Goal: Transaction & Acquisition: Purchase product/service

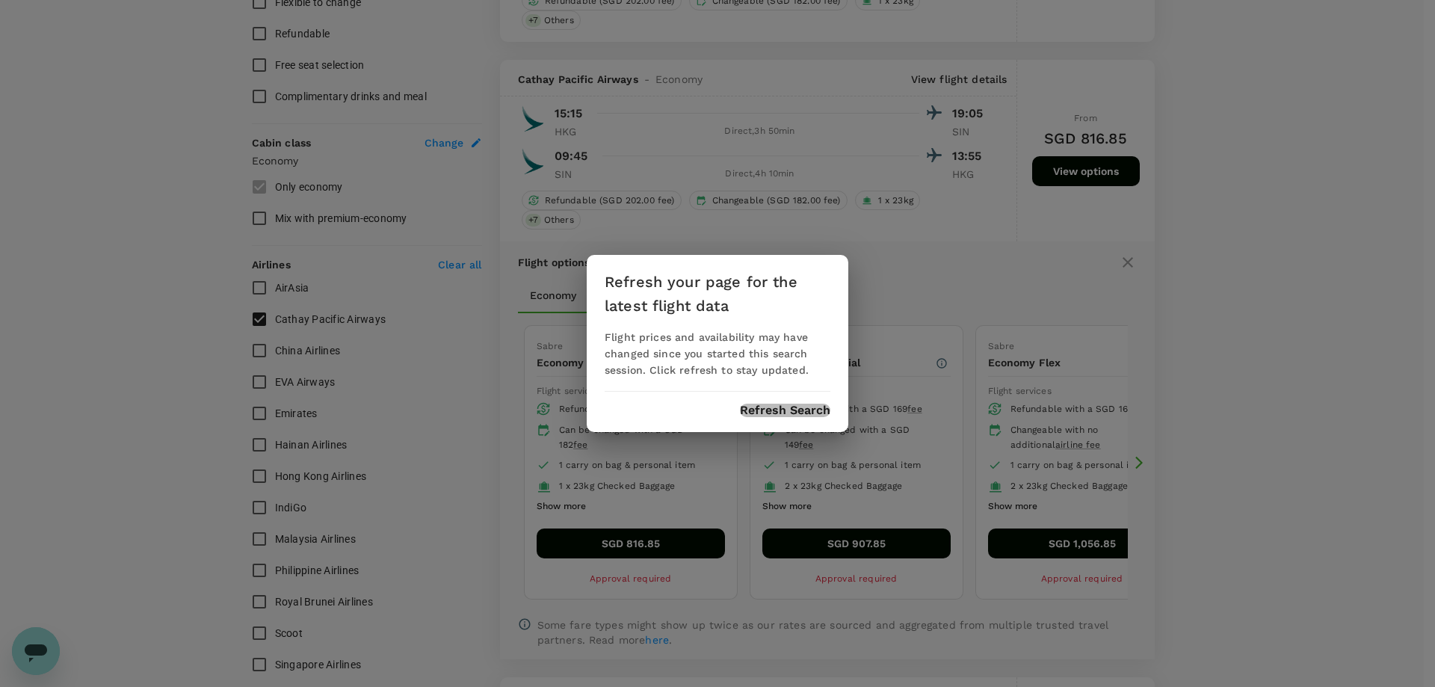
click at [751, 411] on button "Refresh Search" at bounding box center [785, 410] width 90 height 13
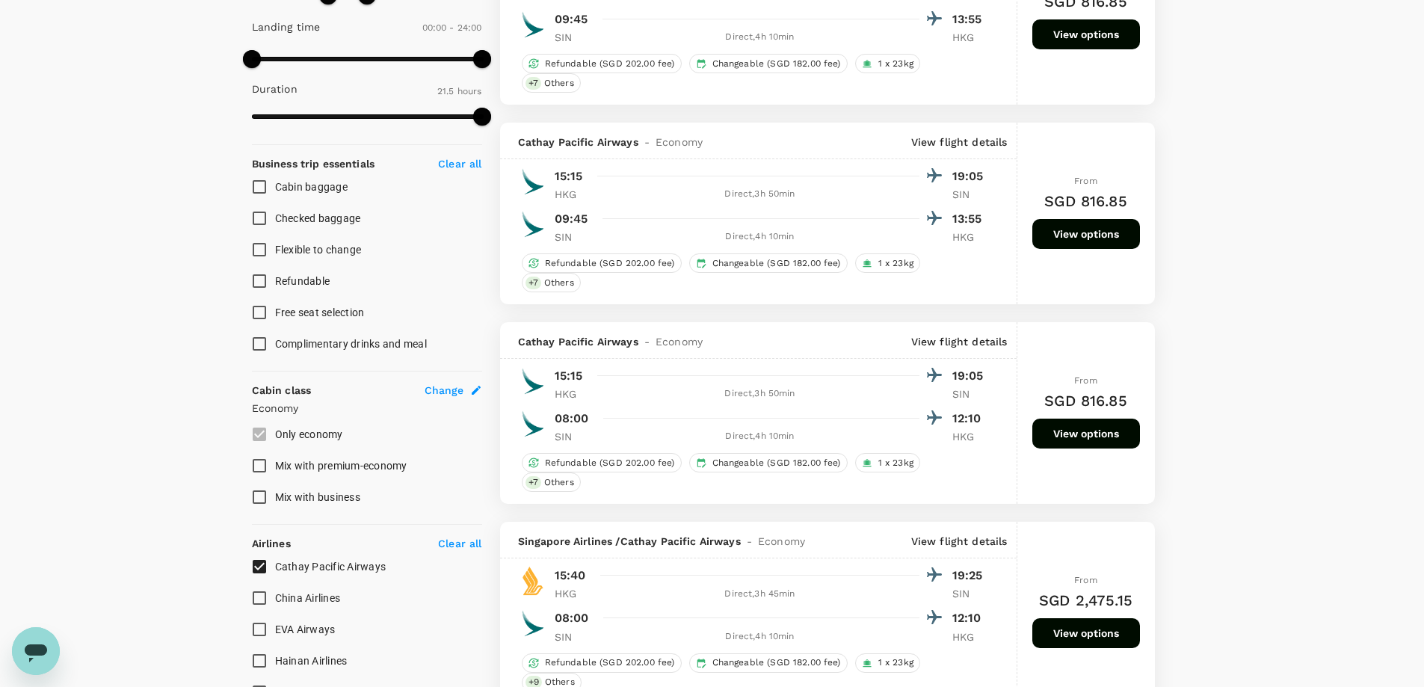
scroll to position [449, 0]
click at [1104, 235] on button "View options" at bounding box center [1086, 235] width 108 height 30
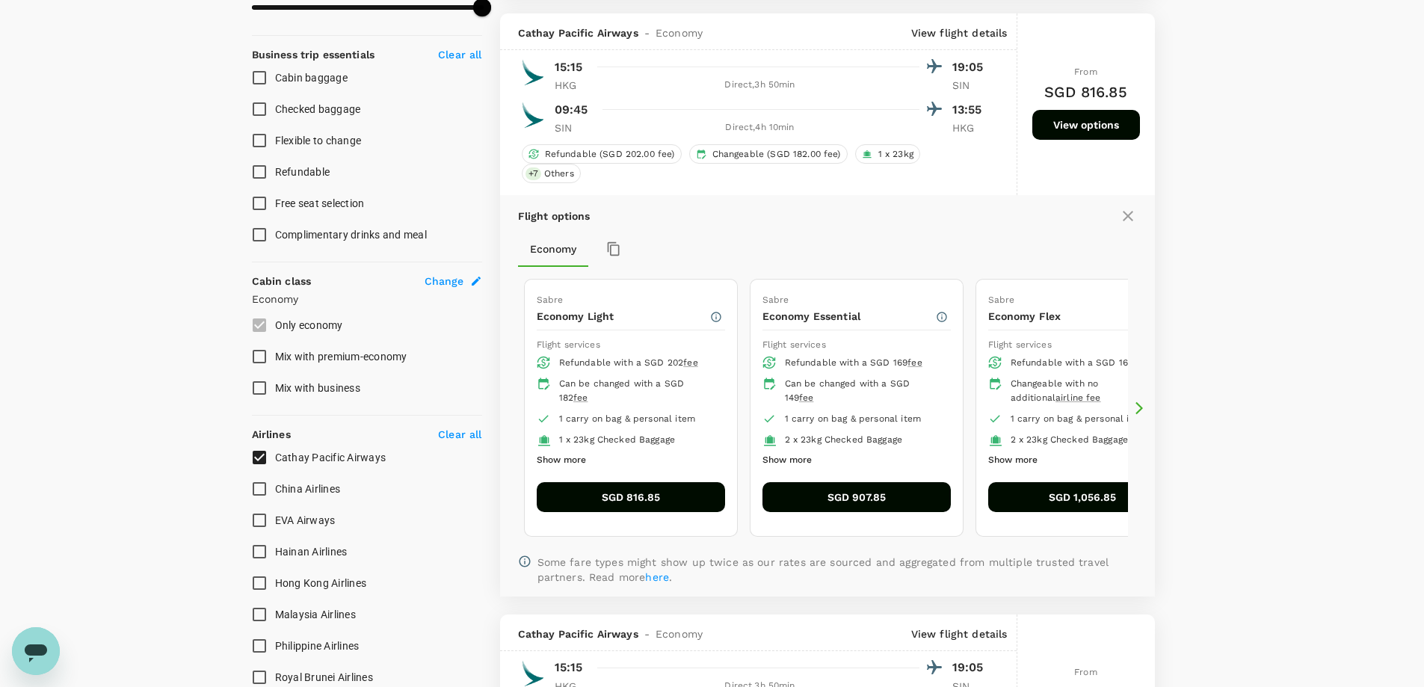
scroll to position [572, 0]
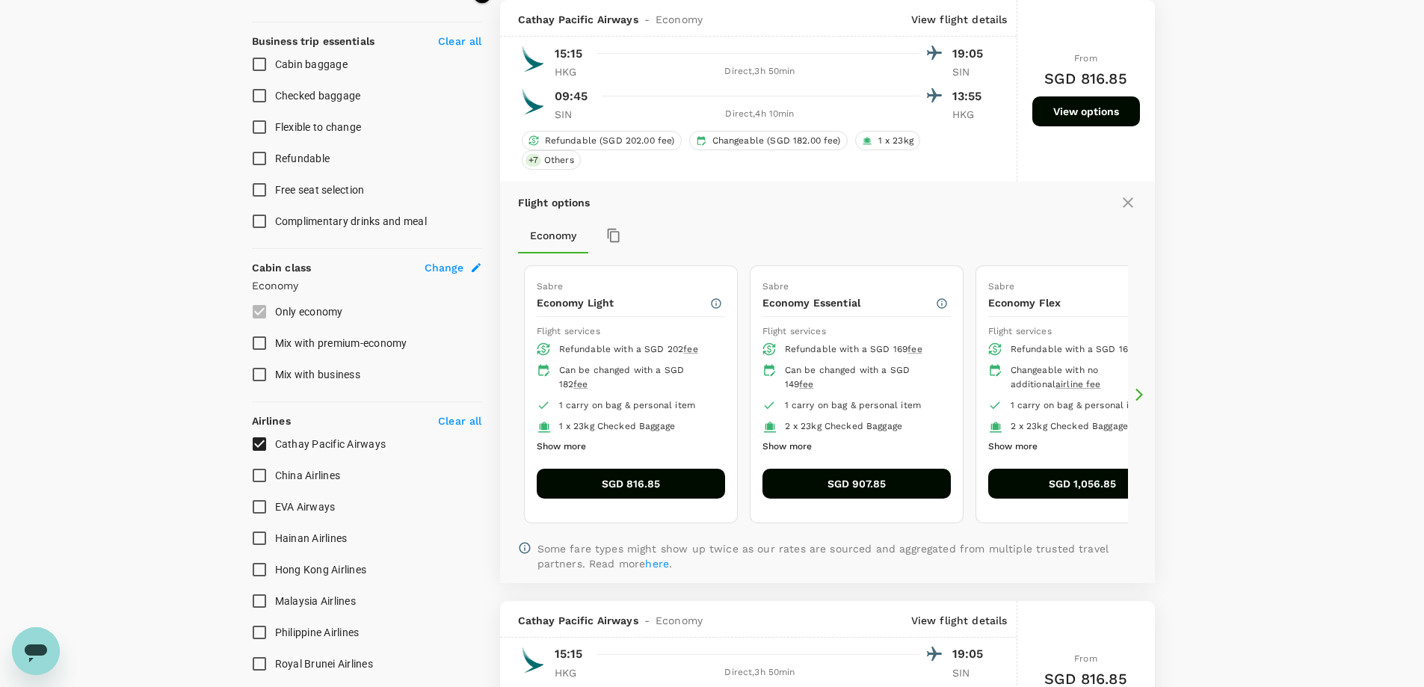
type input "1265"
checkbox input "false"
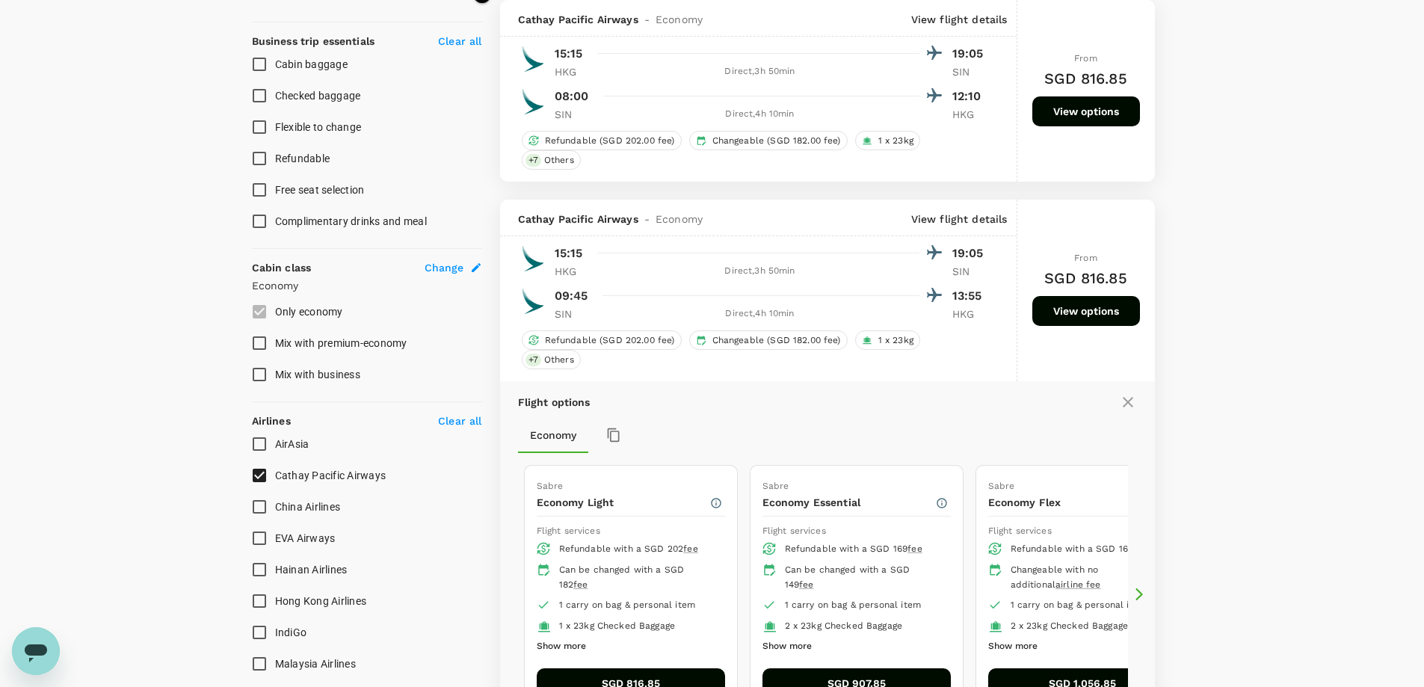
checkbox input "false"
checkbox input "true"
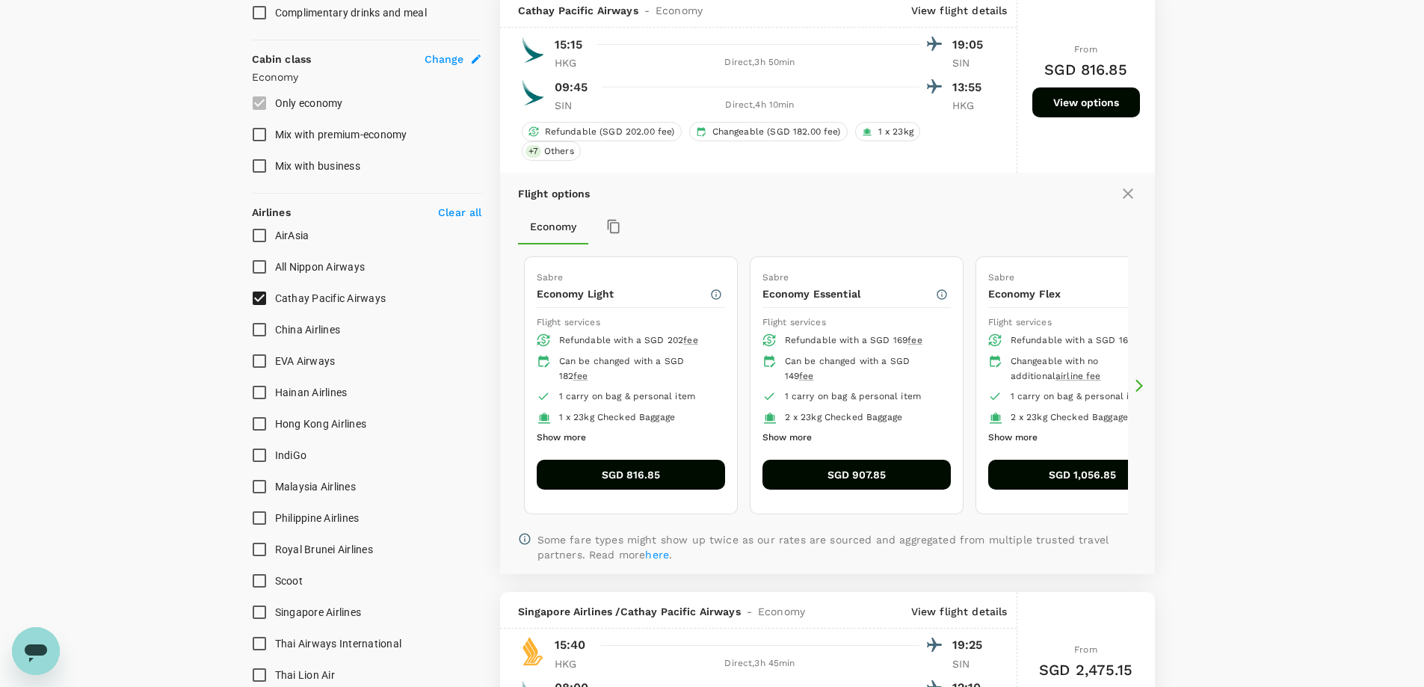
scroll to position [796, 0]
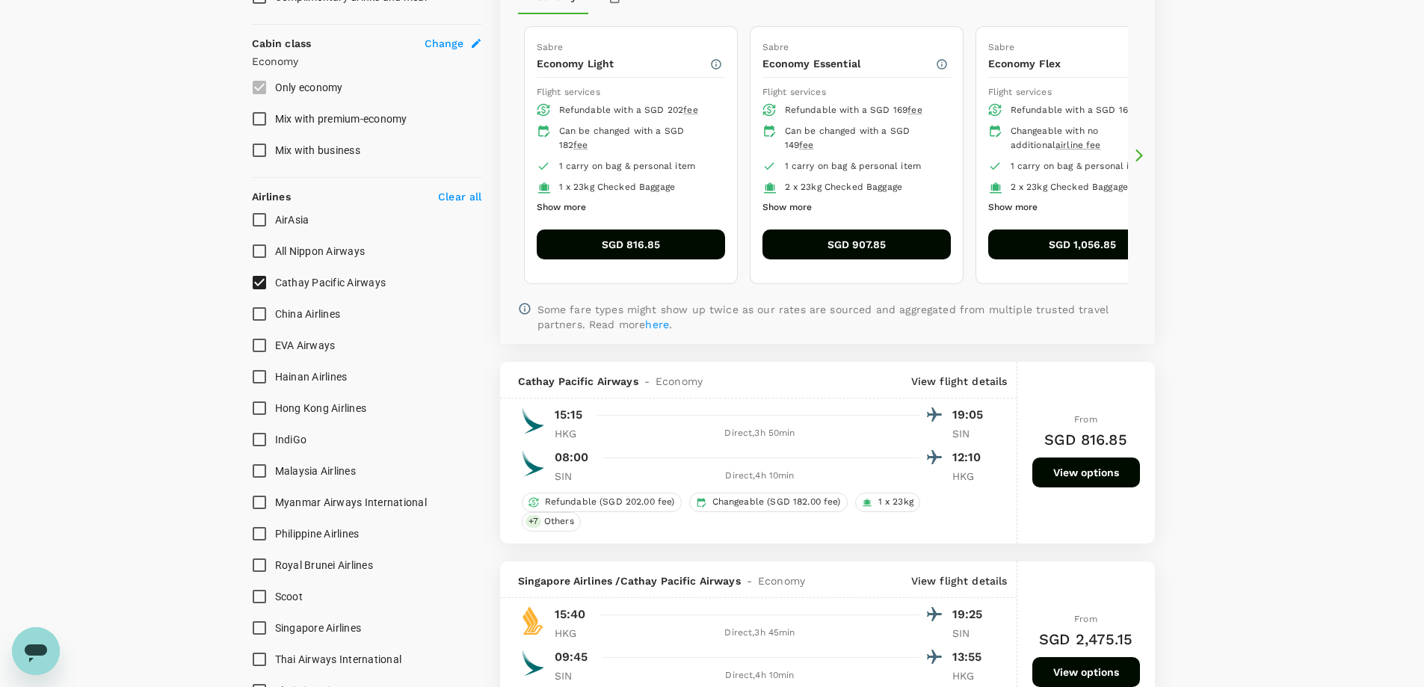
click at [653, 251] on button "SGD 816.85" at bounding box center [631, 245] width 188 height 30
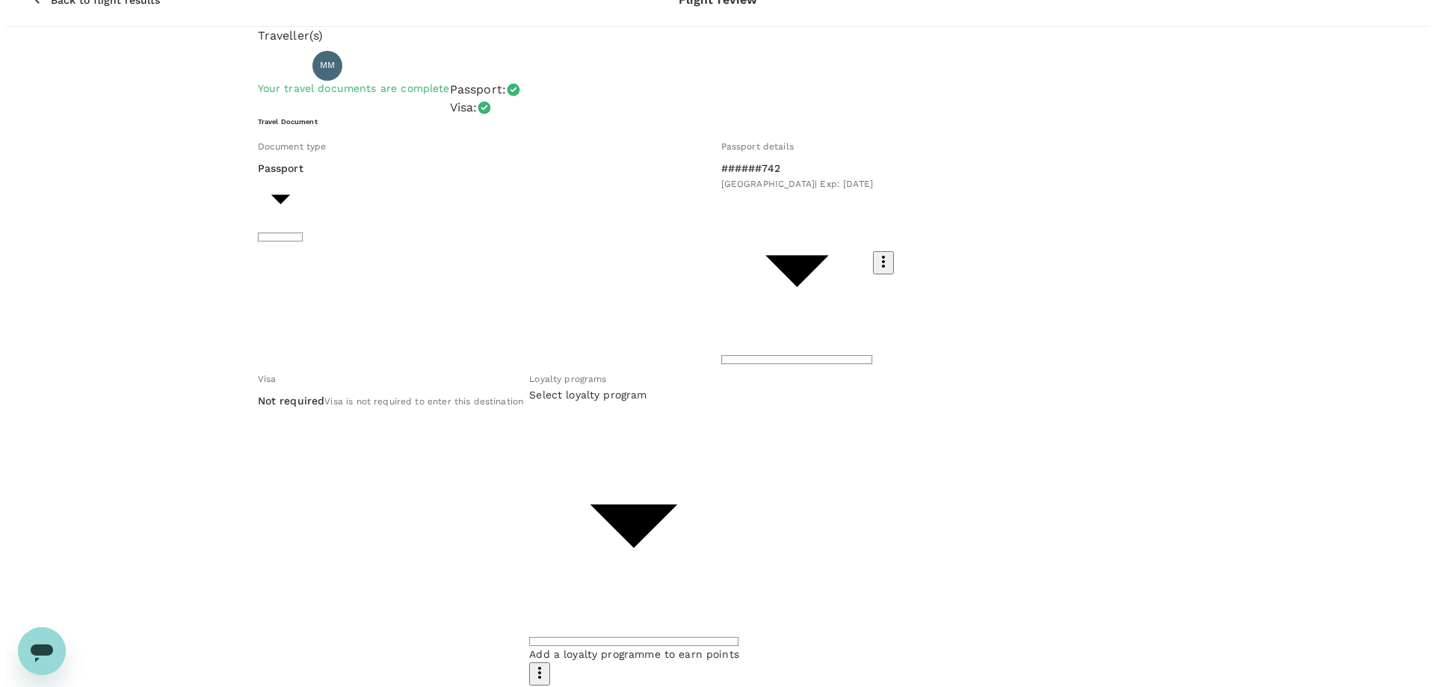
scroll to position [40, 0]
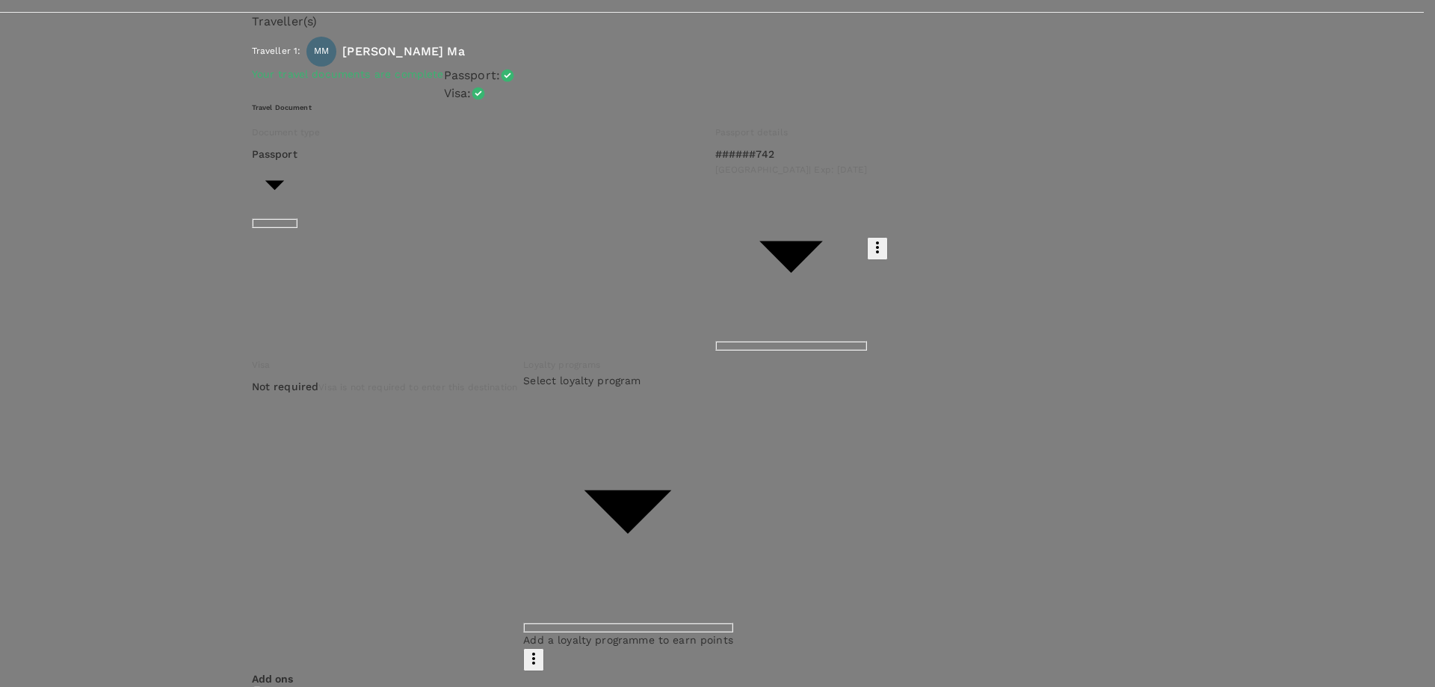
scroll to position [902, 0]
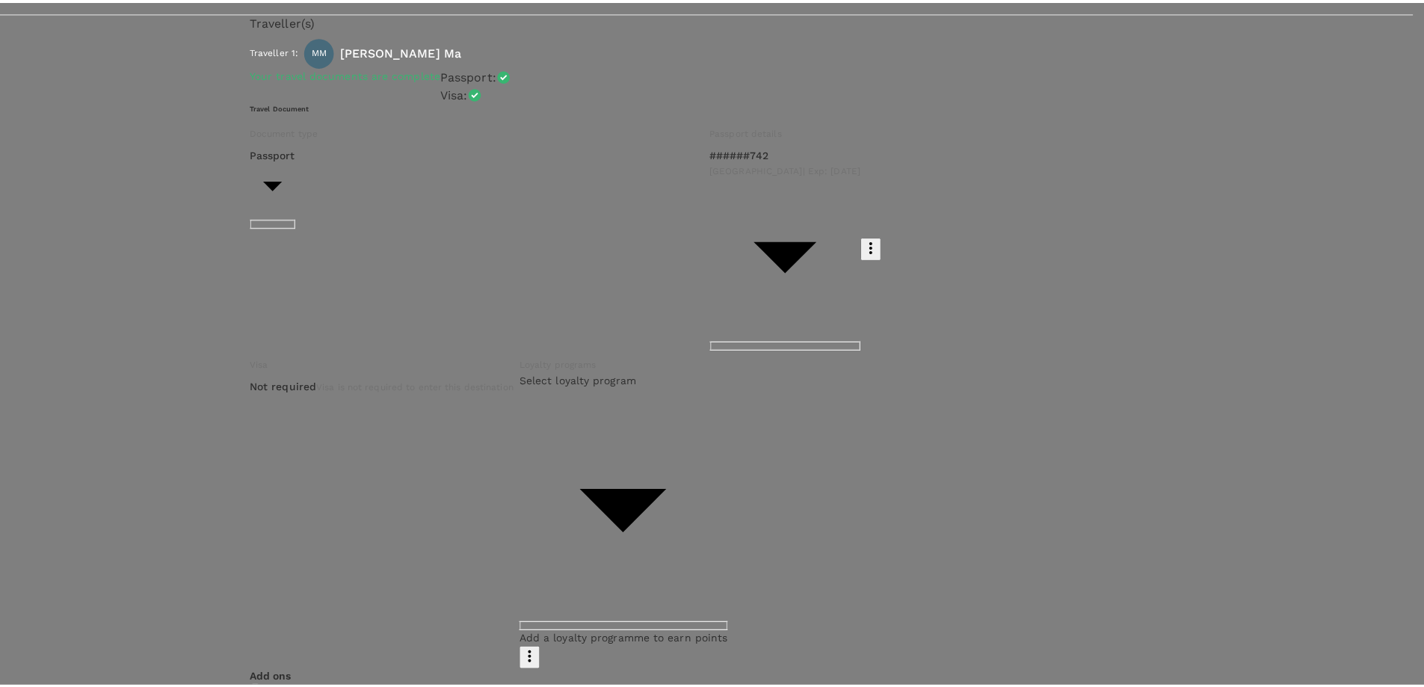
scroll to position [1058, 0]
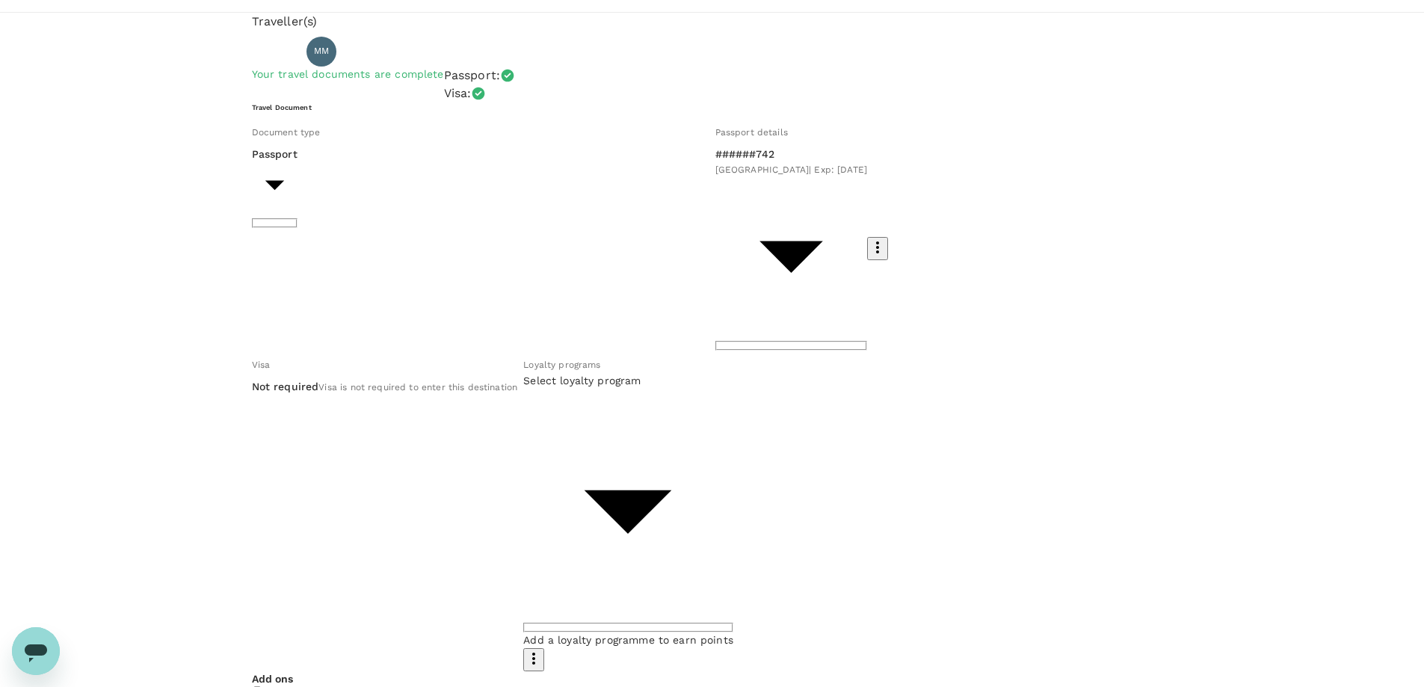
scroll to position [0, 0]
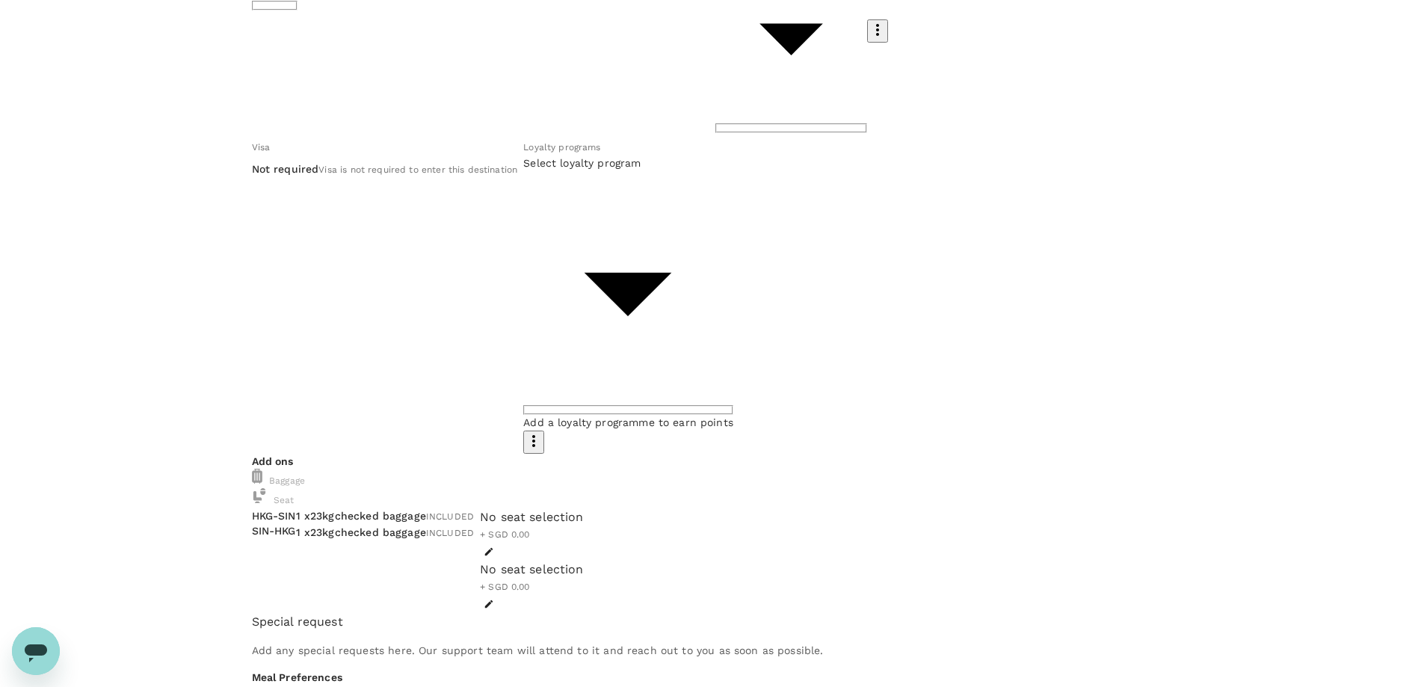
scroll to position [265, 0]
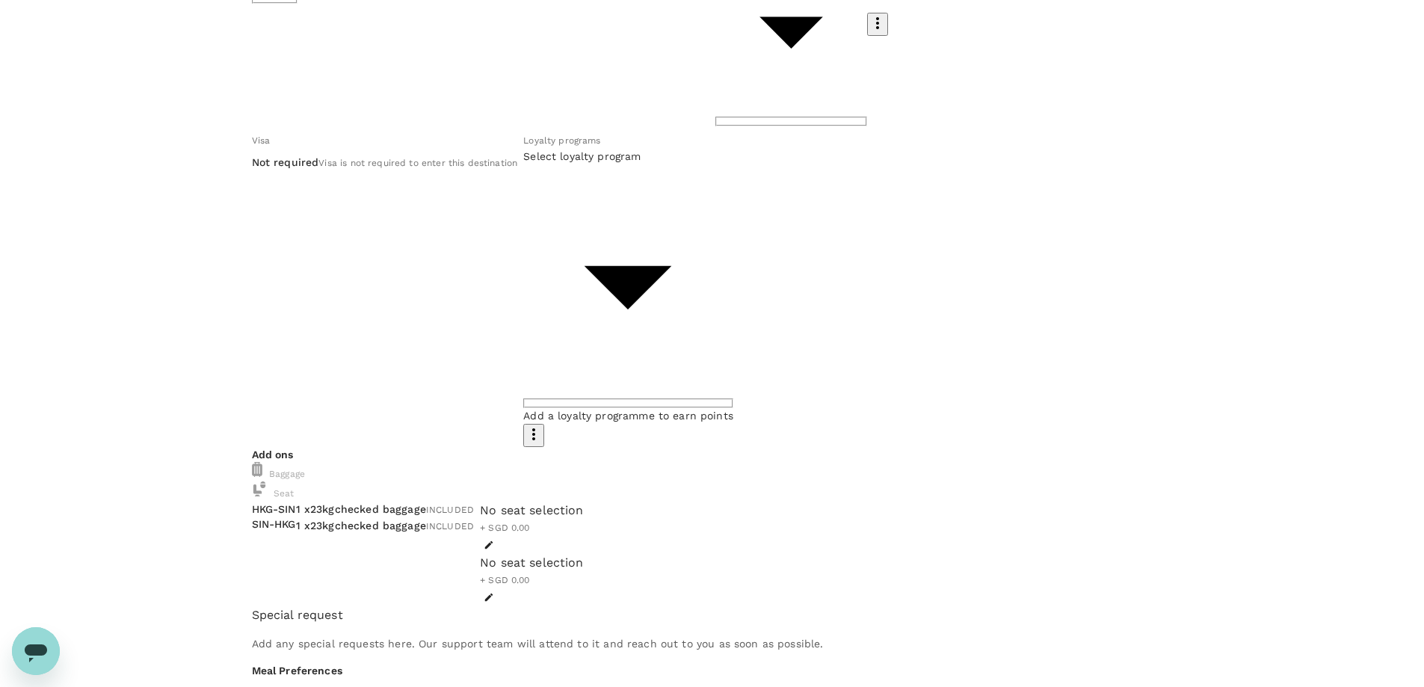
drag, startPoint x: 282, startPoint y: 519, endPoint x: 354, endPoint y: 517, distance: 71.8
paste textarea "aisle"
drag, startPoint x: 282, startPoint y: 514, endPoint x: 290, endPoint y: 514, distance: 8.2
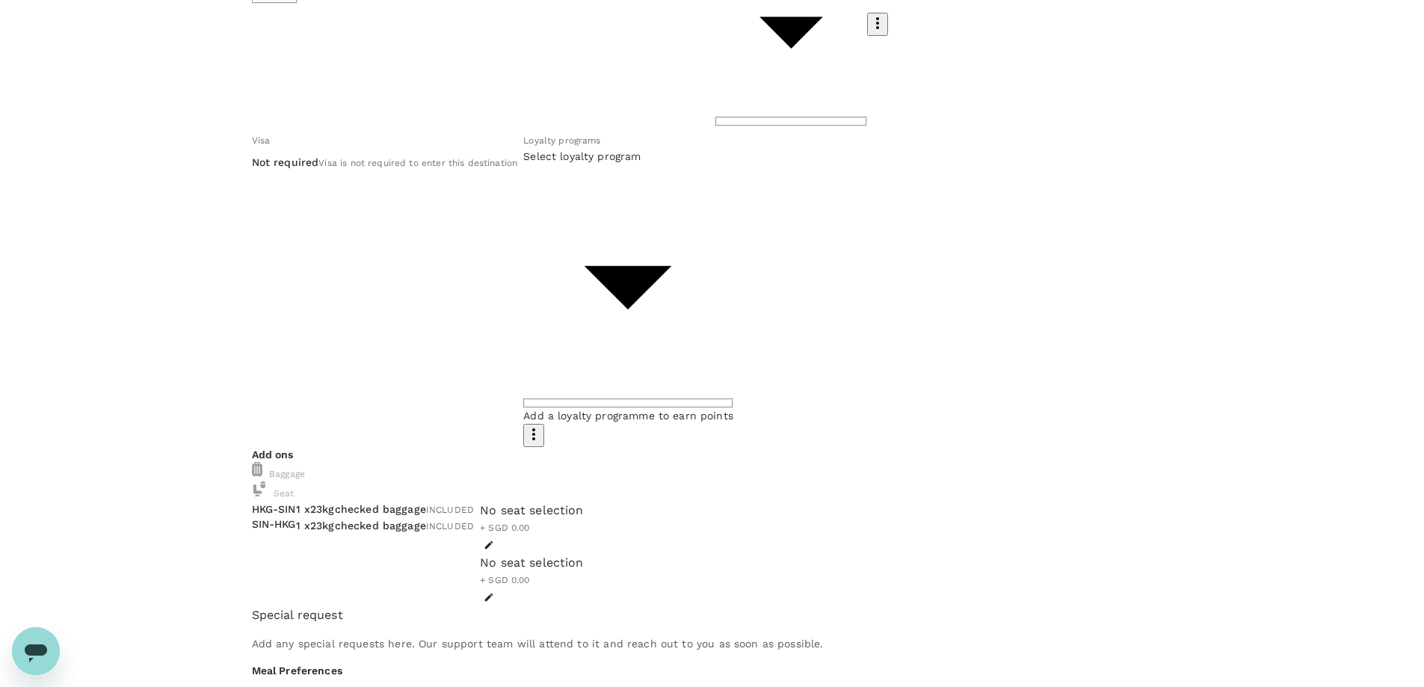
type textarea "Aisle seat please if available. Thank you."
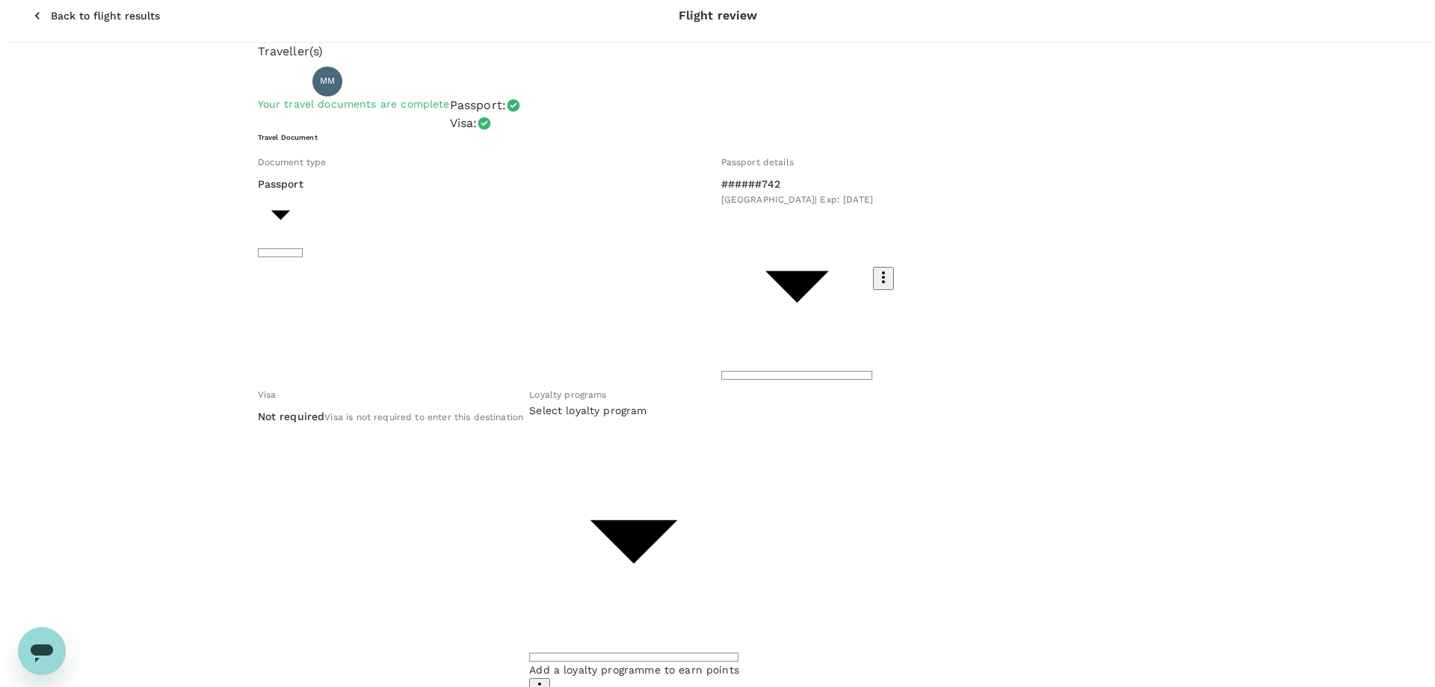
scroll to position [0, 0]
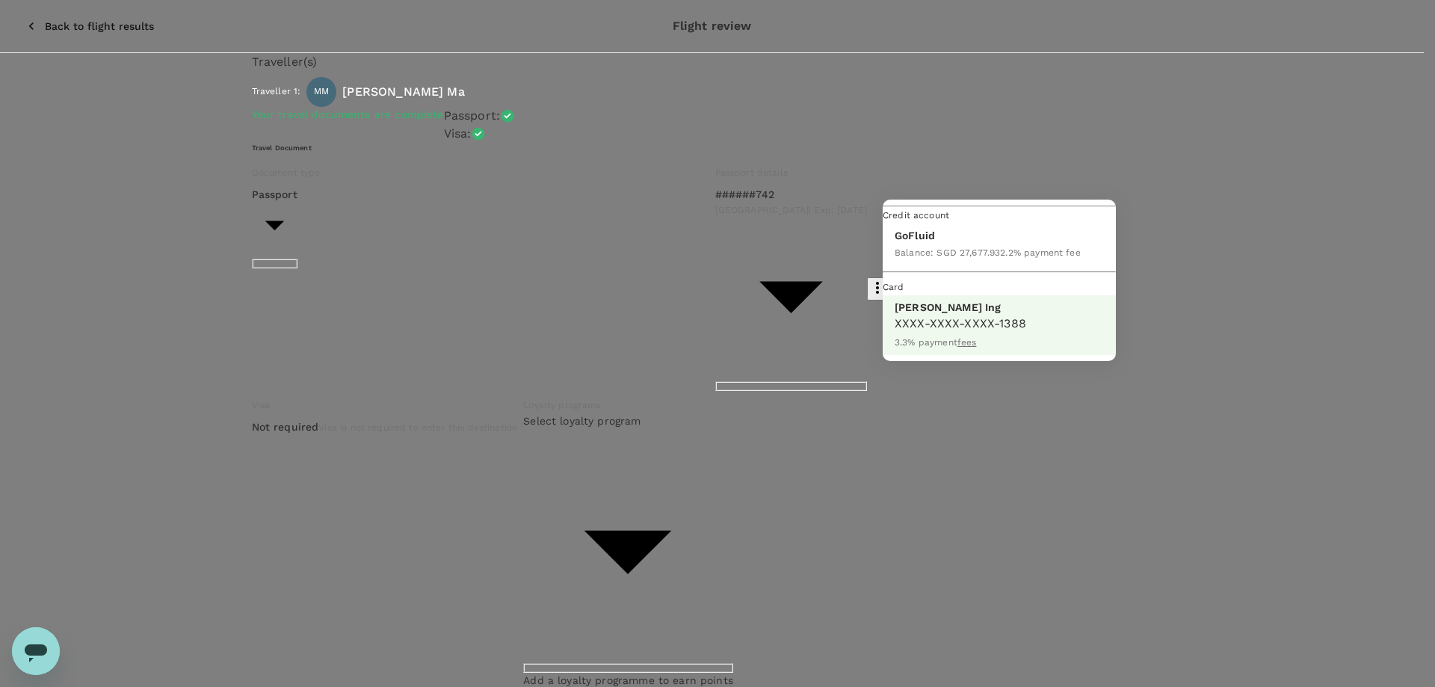
click at [973, 261] on div "Balance : SGD 27,677.93" at bounding box center [947, 252] width 105 height 18
type input "9ae08bde-94be-4a60-86d8-4726f2345b2b"
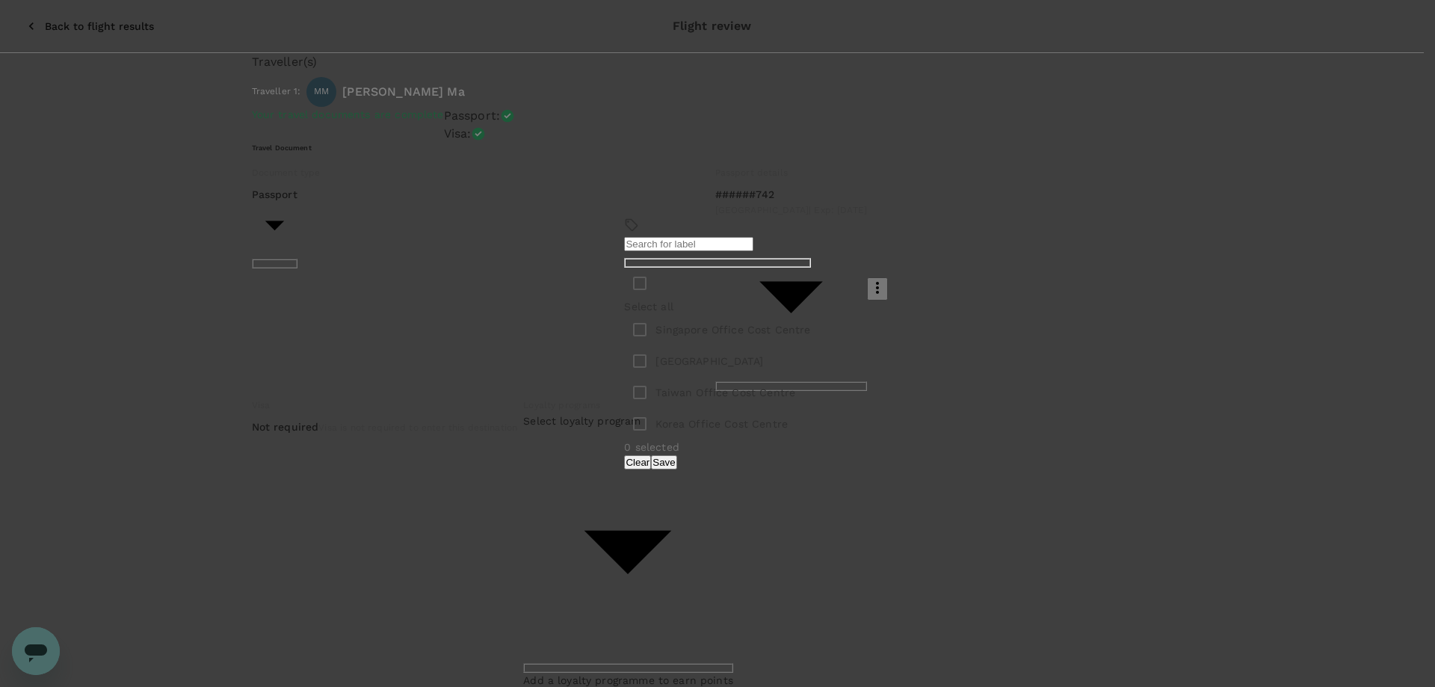
click at [624, 326] on input "checkbox" at bounding box center [639, 329] width 31 height 31
checkbox input "true"
click at [677, 461] on button "Save" at bounding box center [663, 462] width 25 height 14
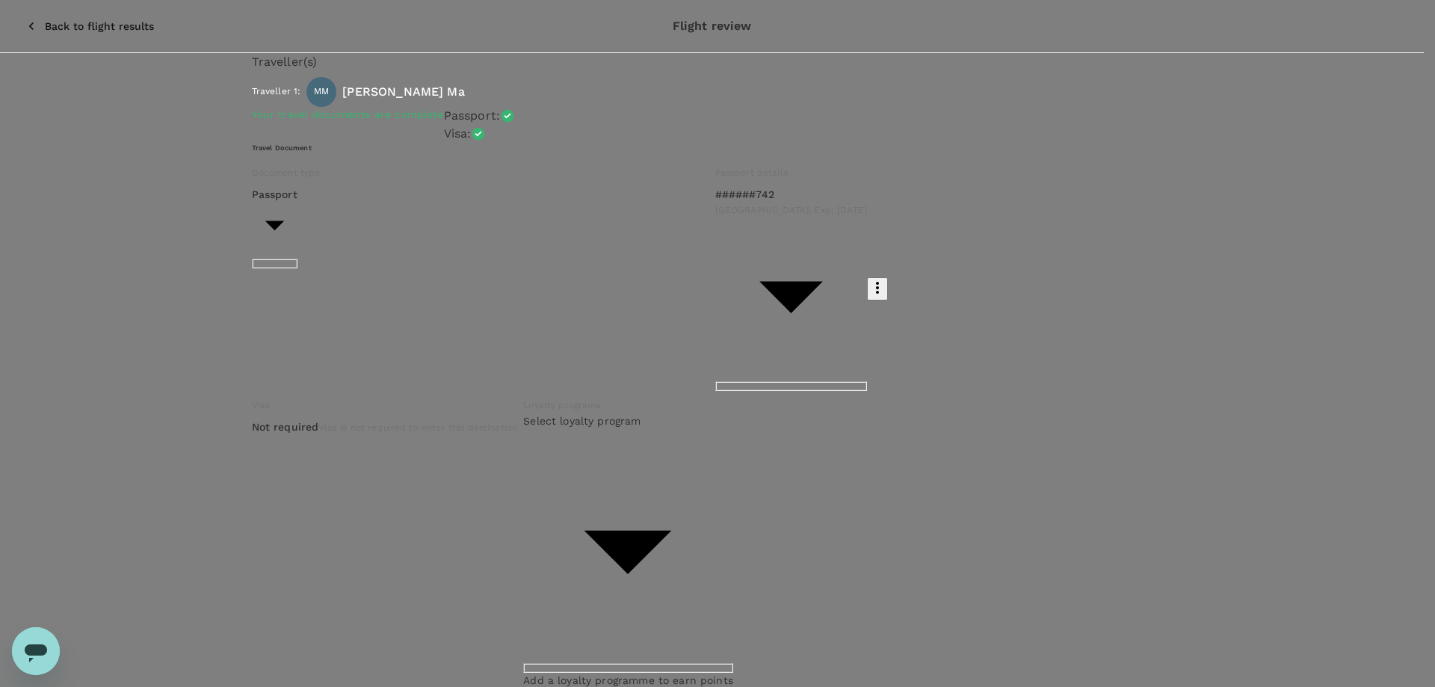
scroll to position [29, 0]
drag, startPoint x: 935, startPoint y: 411, endPoint x: 887, endPoint y: 585, distance: 180.8
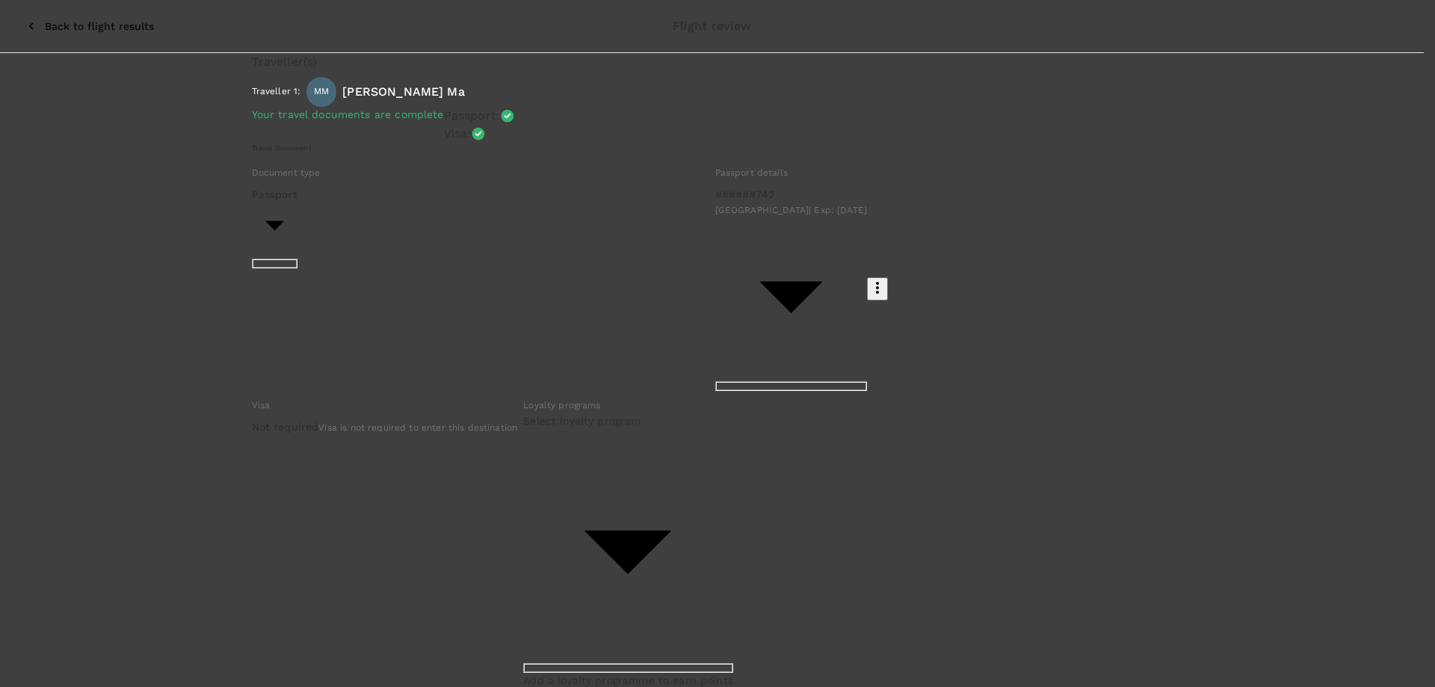
drag, startPoint x: 1068, startPoint y: 161, endPoint x: 1025, endPoint y: 163, distance: 42.6
type input "m.ma@euroimmun.com.sg"
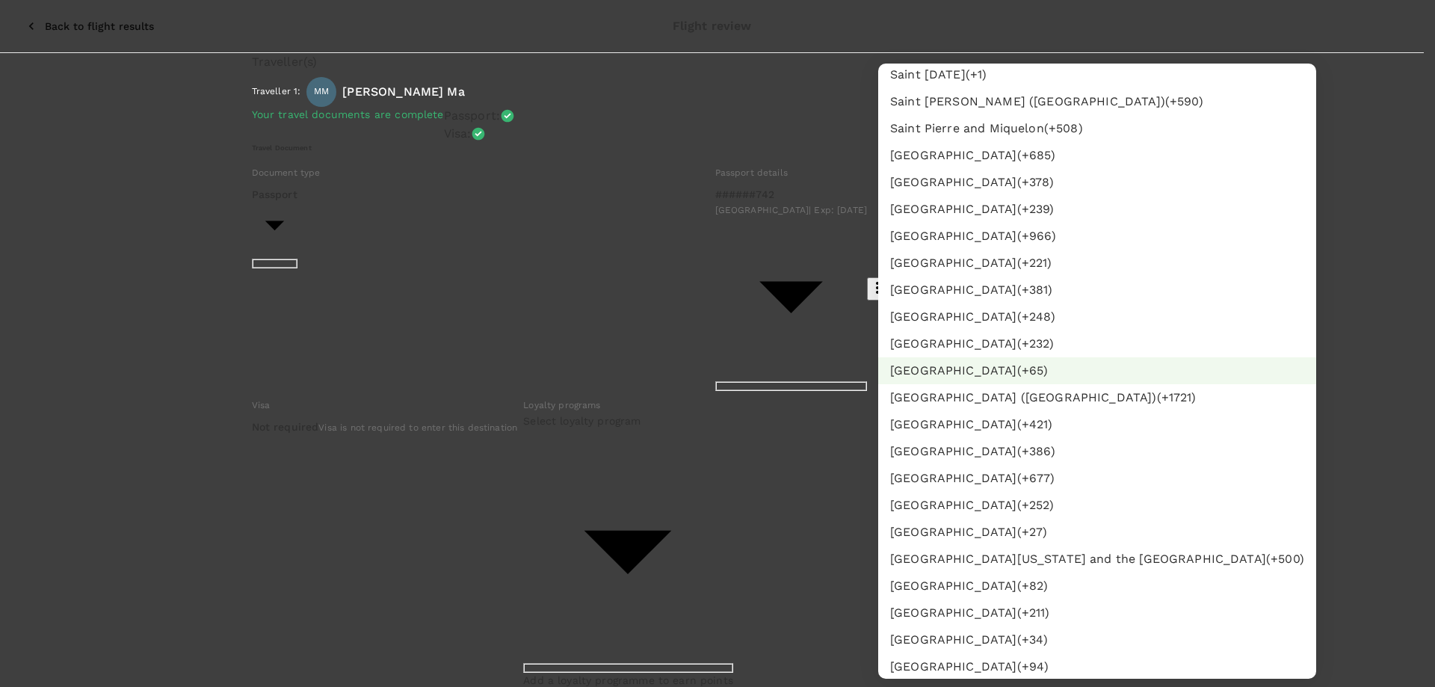
scroll to position [2269, 0]
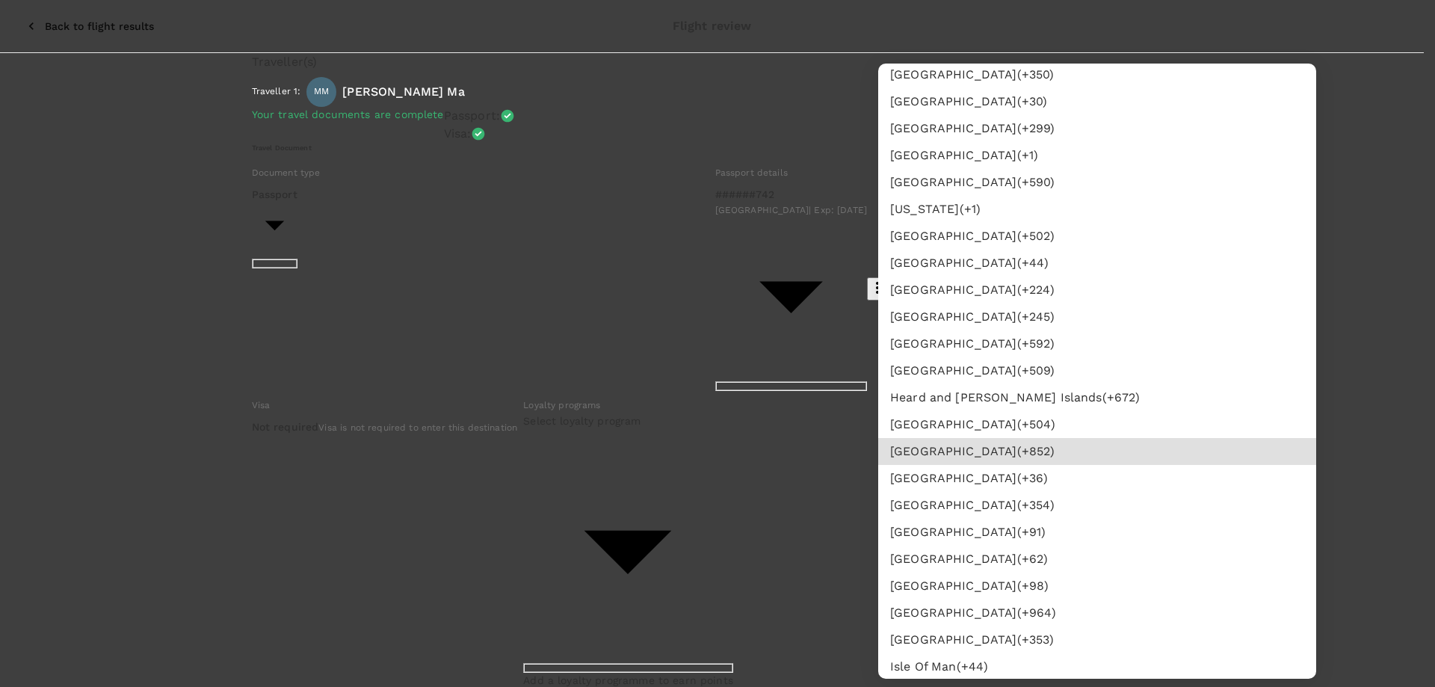
click at [1040, 452] on li "Hong Kong (+ 852 )" at bounding box center [1097, 451] width 438 height 27
type input "852"
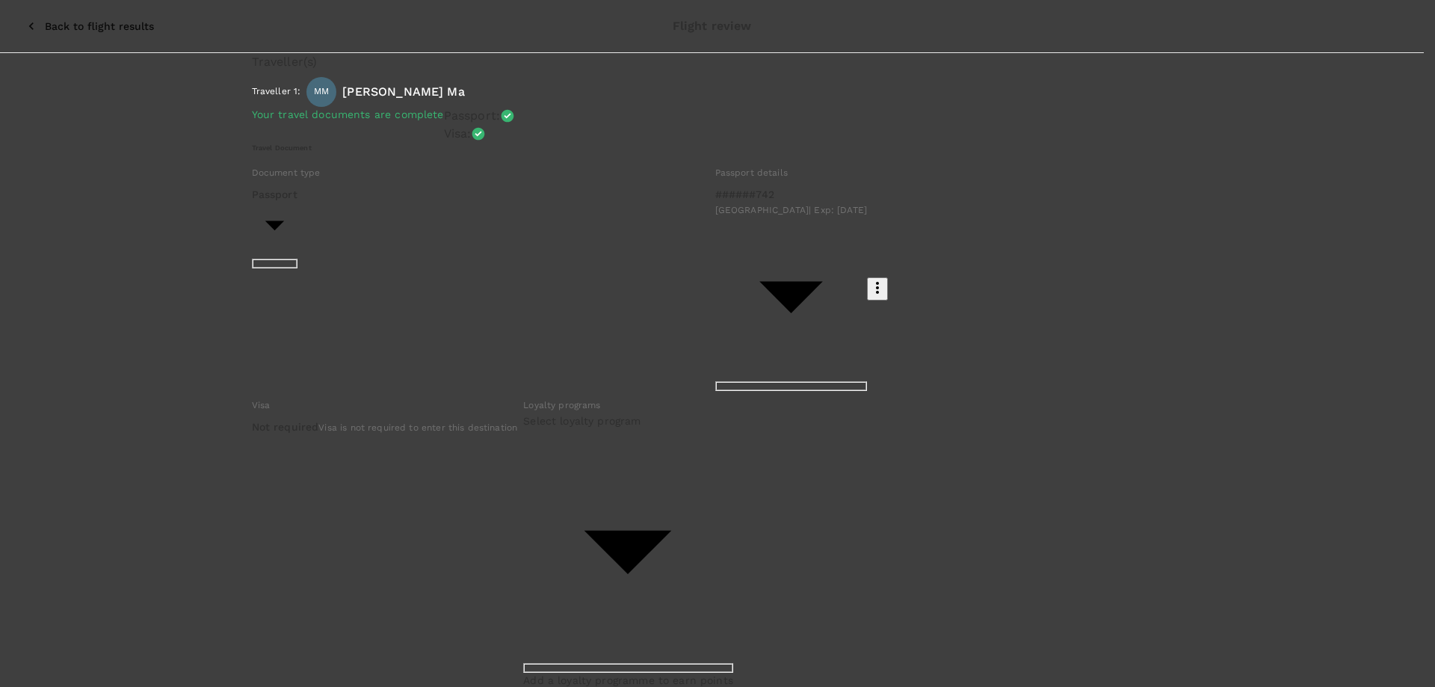
paste input "8529224540"
drag, startPoint x: 1133, startPoint y: 231, endPoint x: 1091, endPoint y: 231, distance: 42.6
type input "9224540"
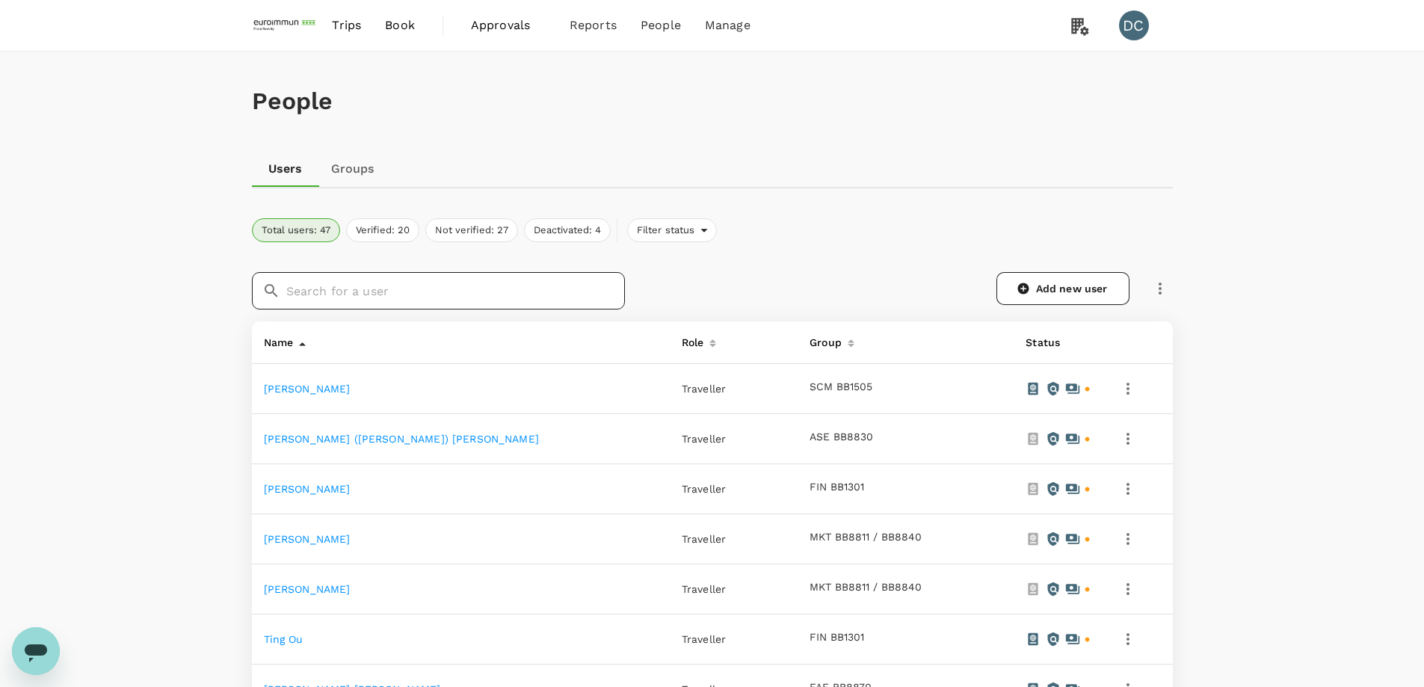
click at [354, 296] on input "text" at bounding box center [455, 290] width 339 height 37
type input "[PERSON_NAME]"
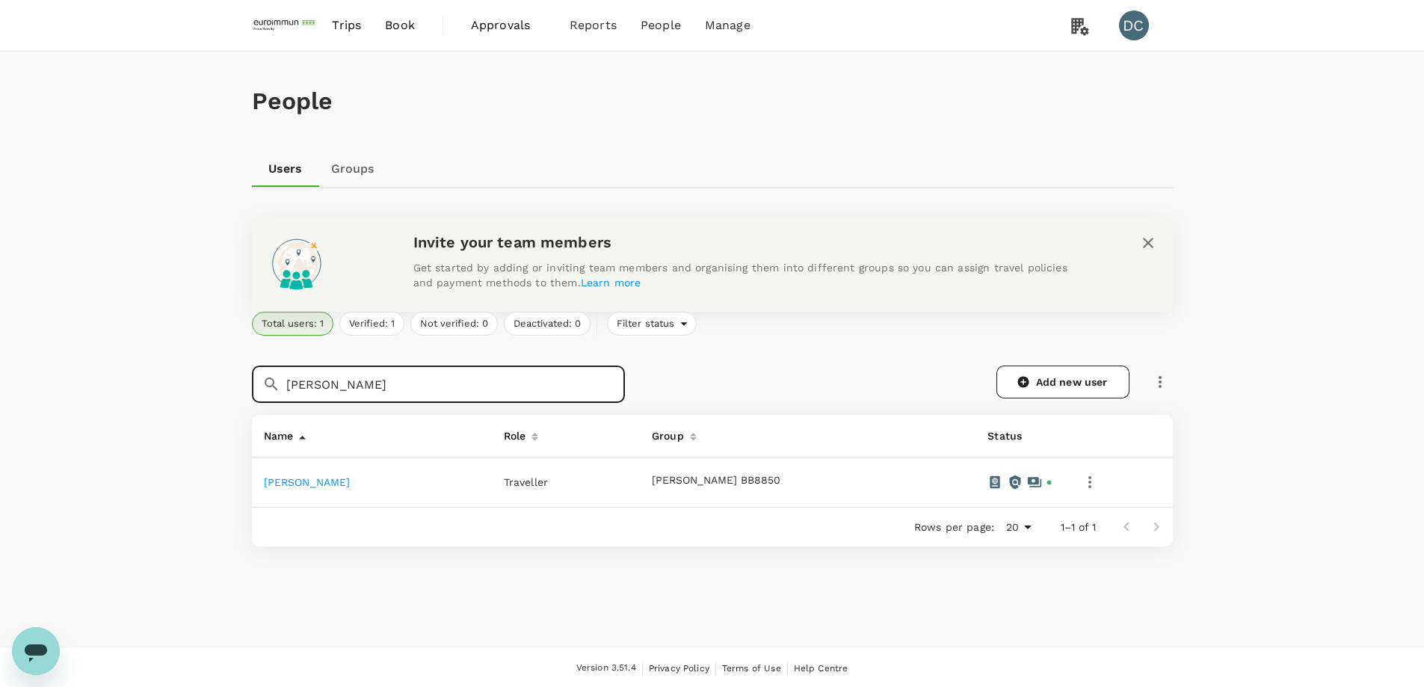
click at [1081, 478] on icon "button" at bounding box center [1090, 482] width 18 height 18
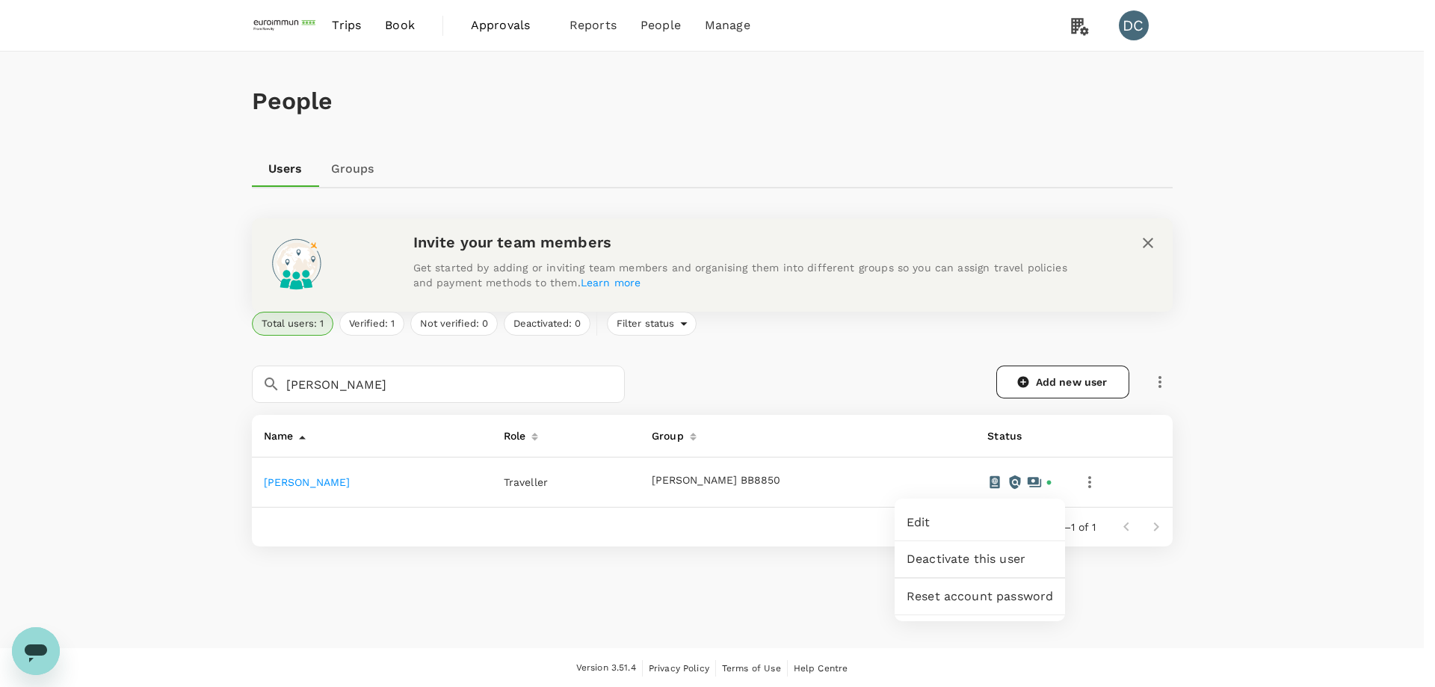
click at [582, 484] on div at bounding box center [717, 343] width 1435 height 687
click at [298, 481] on link "[PERSON_NAME]" at bounding box center [307, 482] width 87 height 12
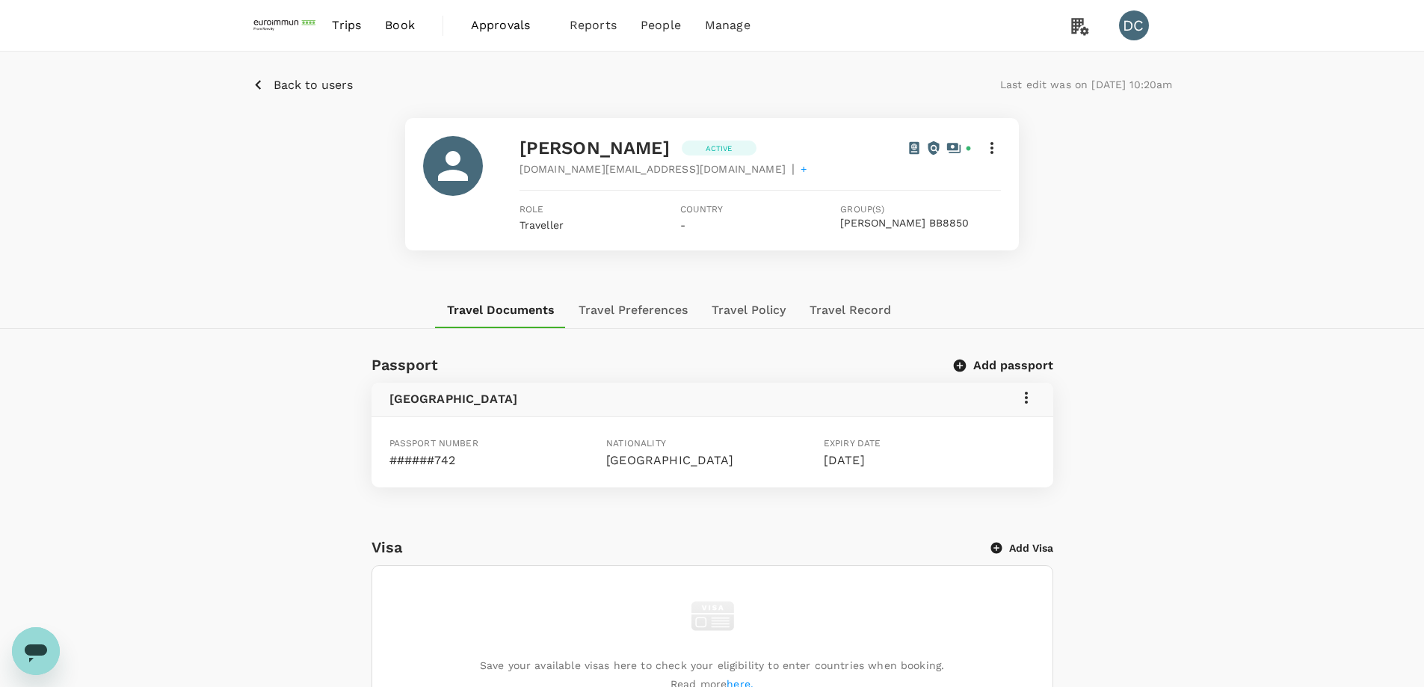
click at [632, 318] on button "Travel Preferences" at bounding box center [633, 310] width 133 height 36
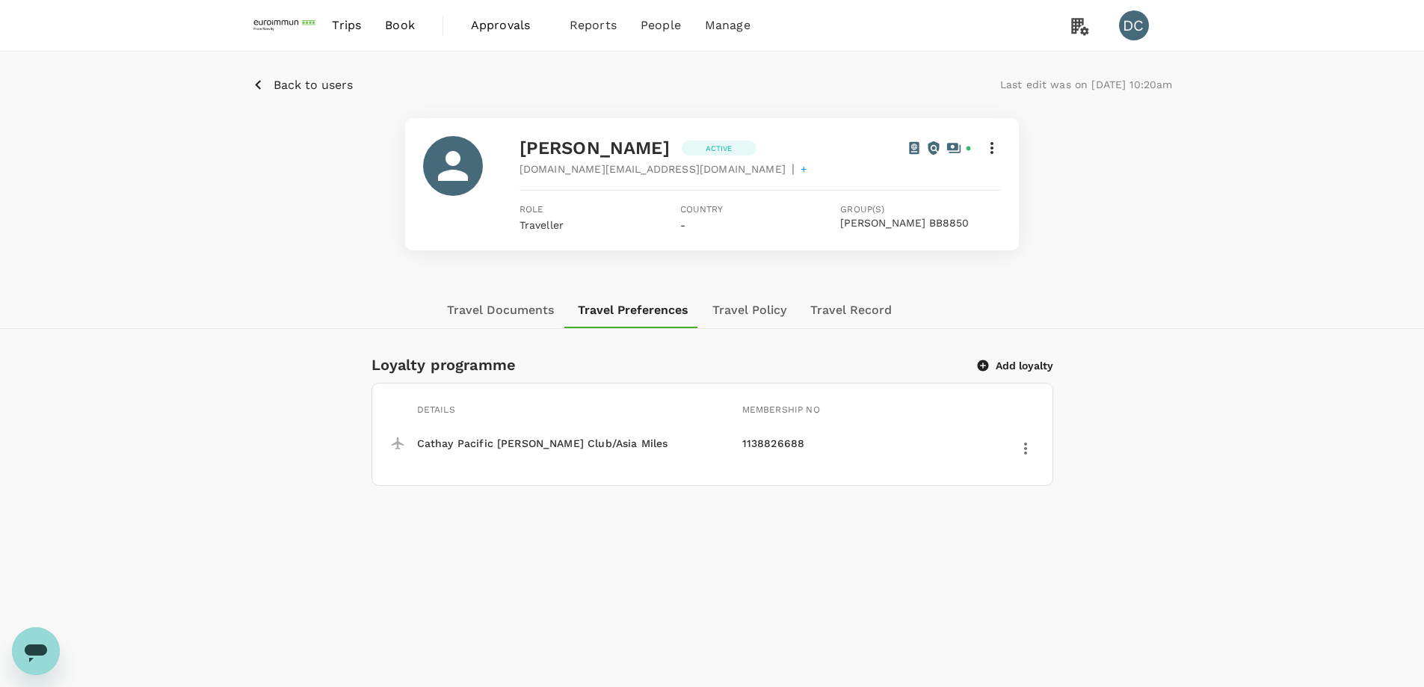
click at [751, 309] on button "Travel Policy" at bounding box center [749, 310] width 98 height 36
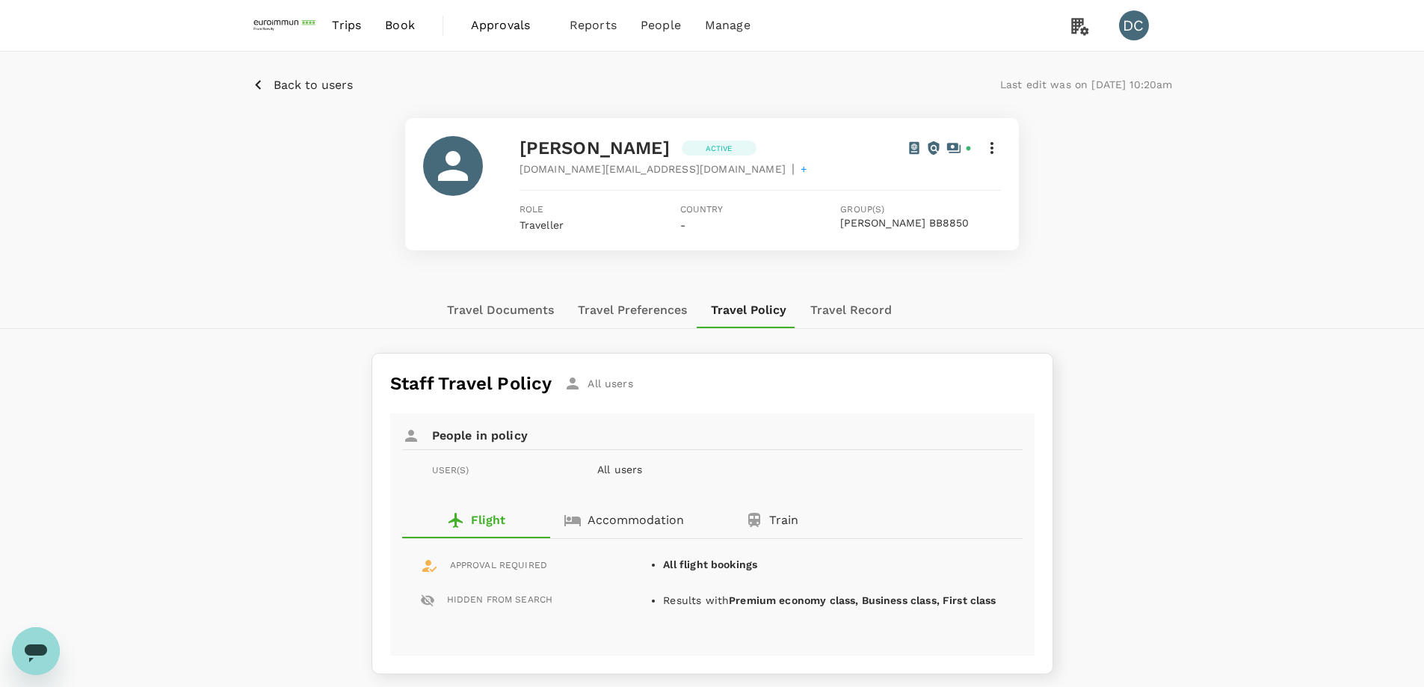
click at [843, 308] on button "Travel Record" at bounding box center [850, 310] width 105 height 36
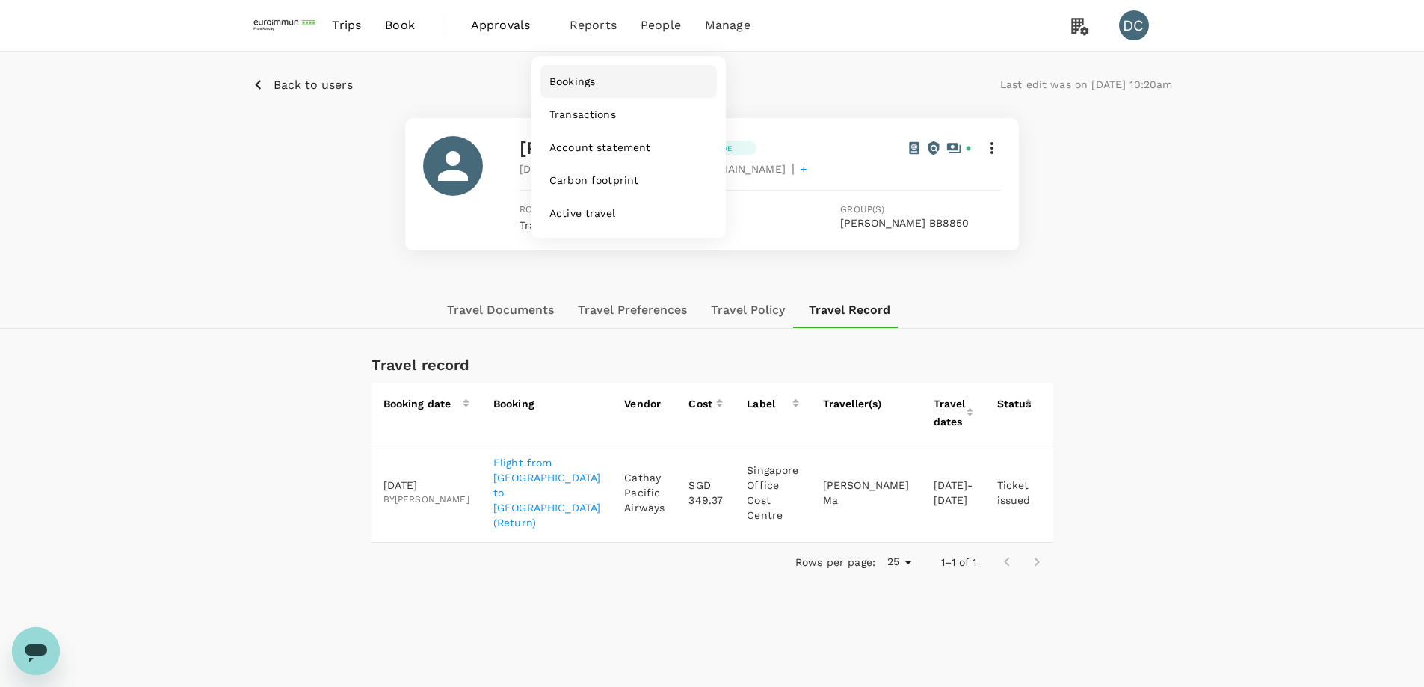
click at [569, 79] on span "Bookings" at bounding box center [572, 81] width 46 height 15
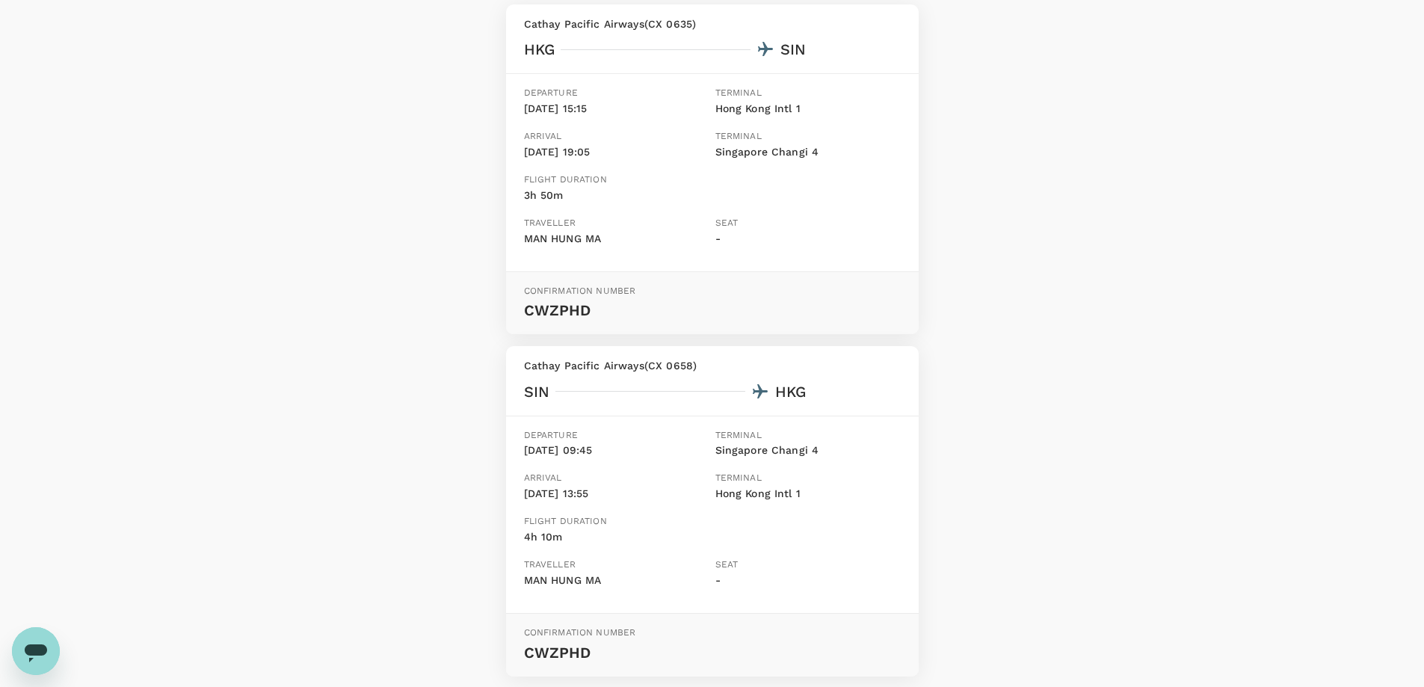
scroll to position [351, 0]
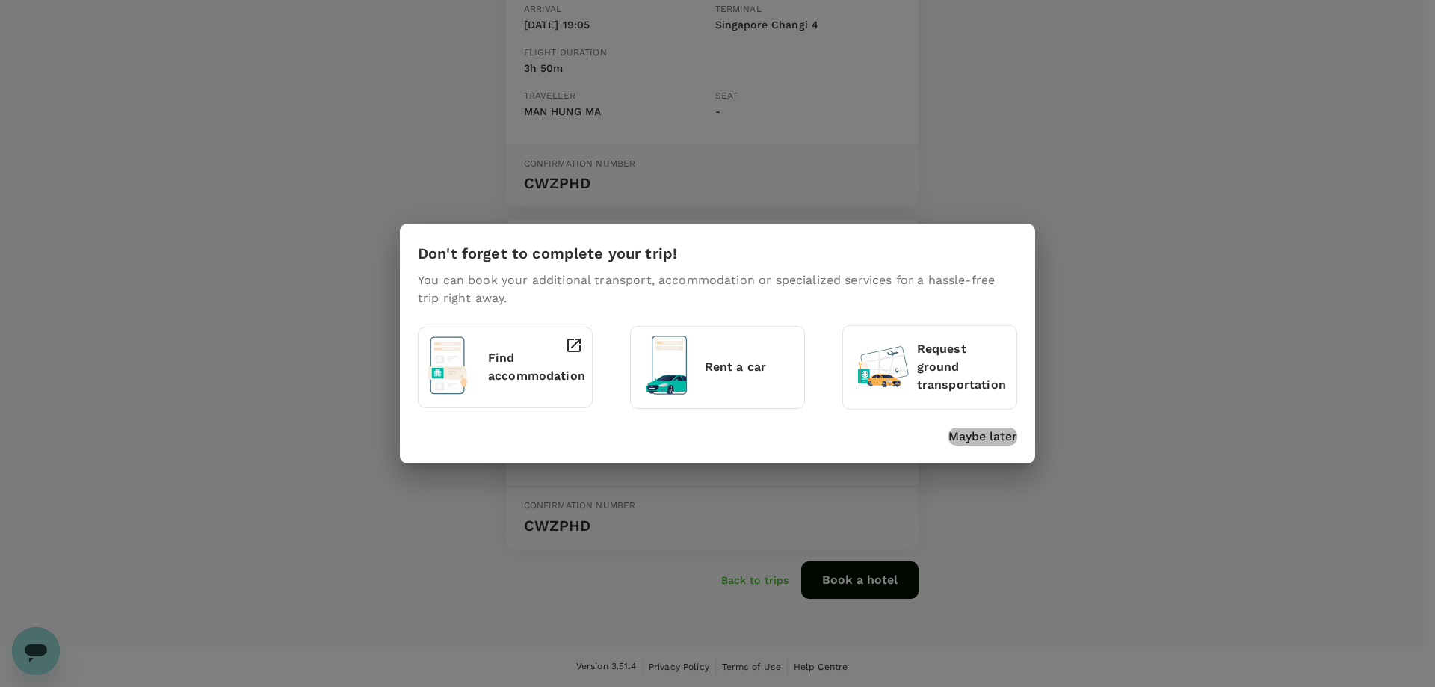
click at [996, 434] on p "Maybe later" at bounding box center [983, 437] width 69 height 18
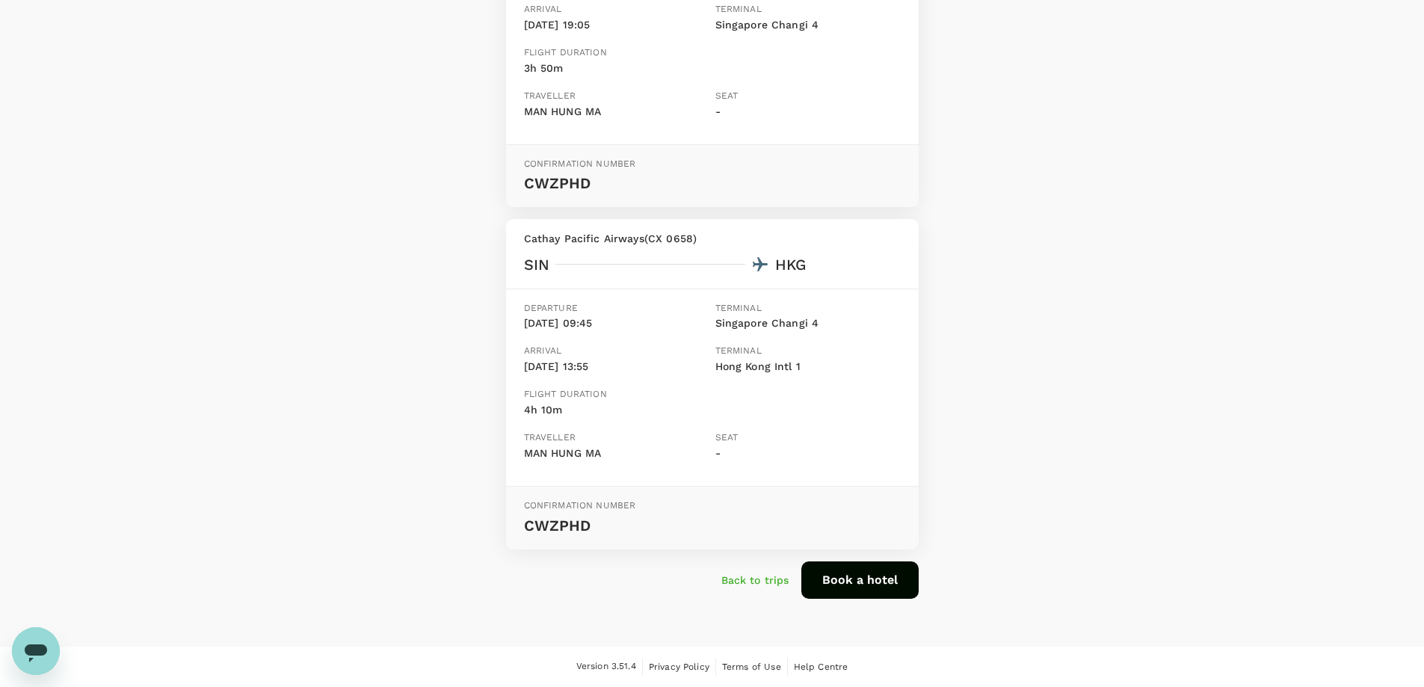
click at [772, 583] on p "Back to trips" at bounding box center [755, 580] width 68 height 15
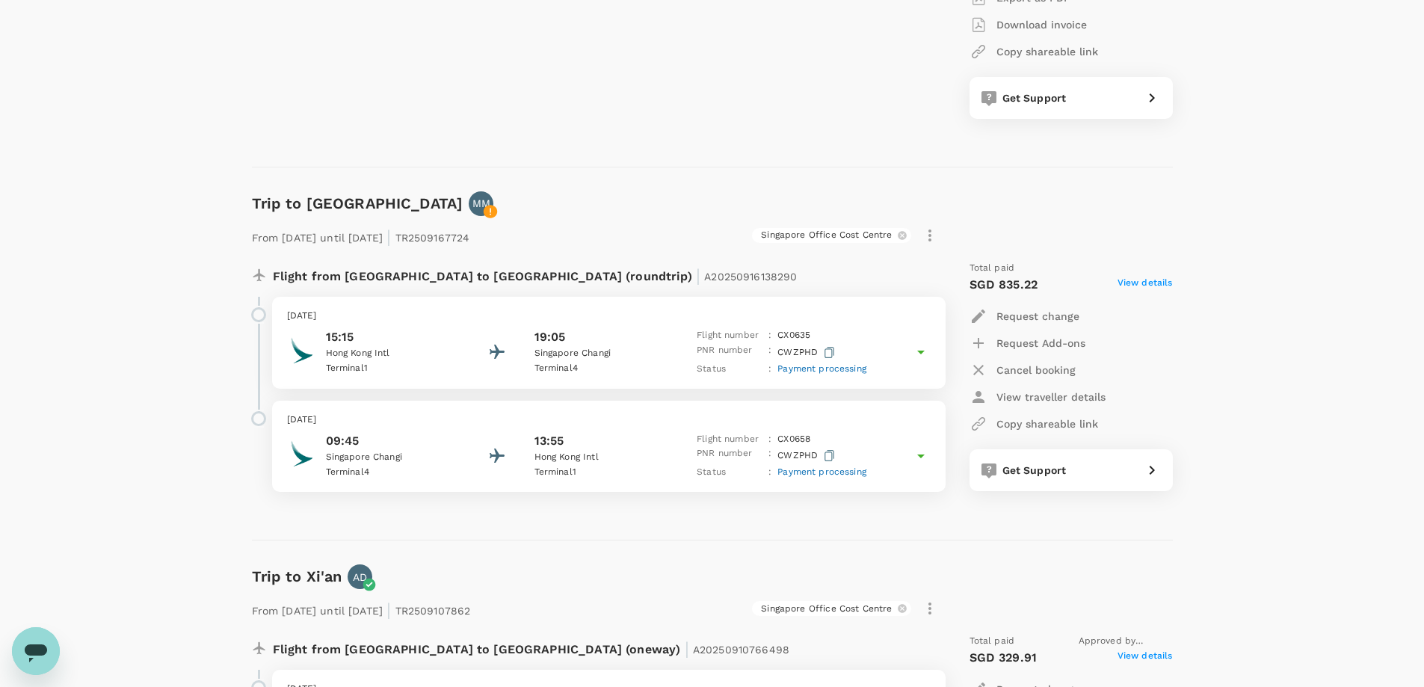
scroll to position [449, 0]
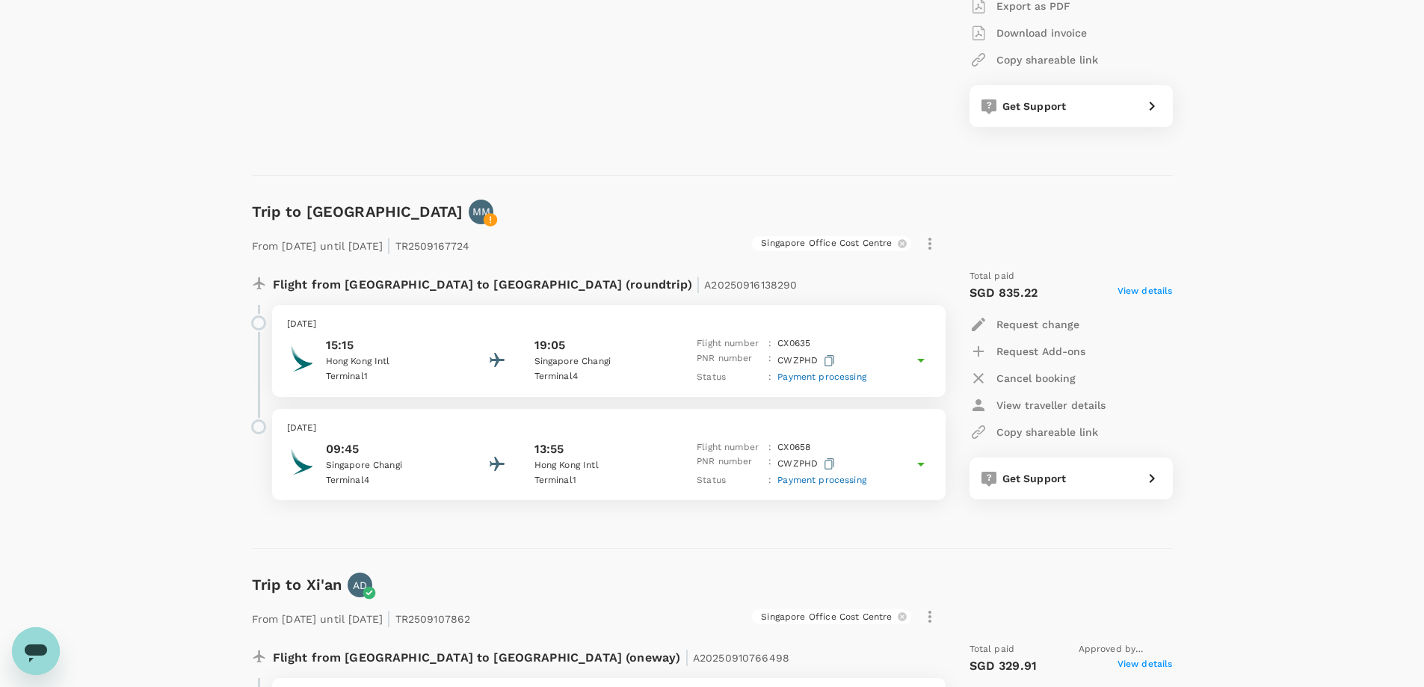
click at [1165, 289] on span "View details" at bounding box center [1145, 293] width 55 height 18
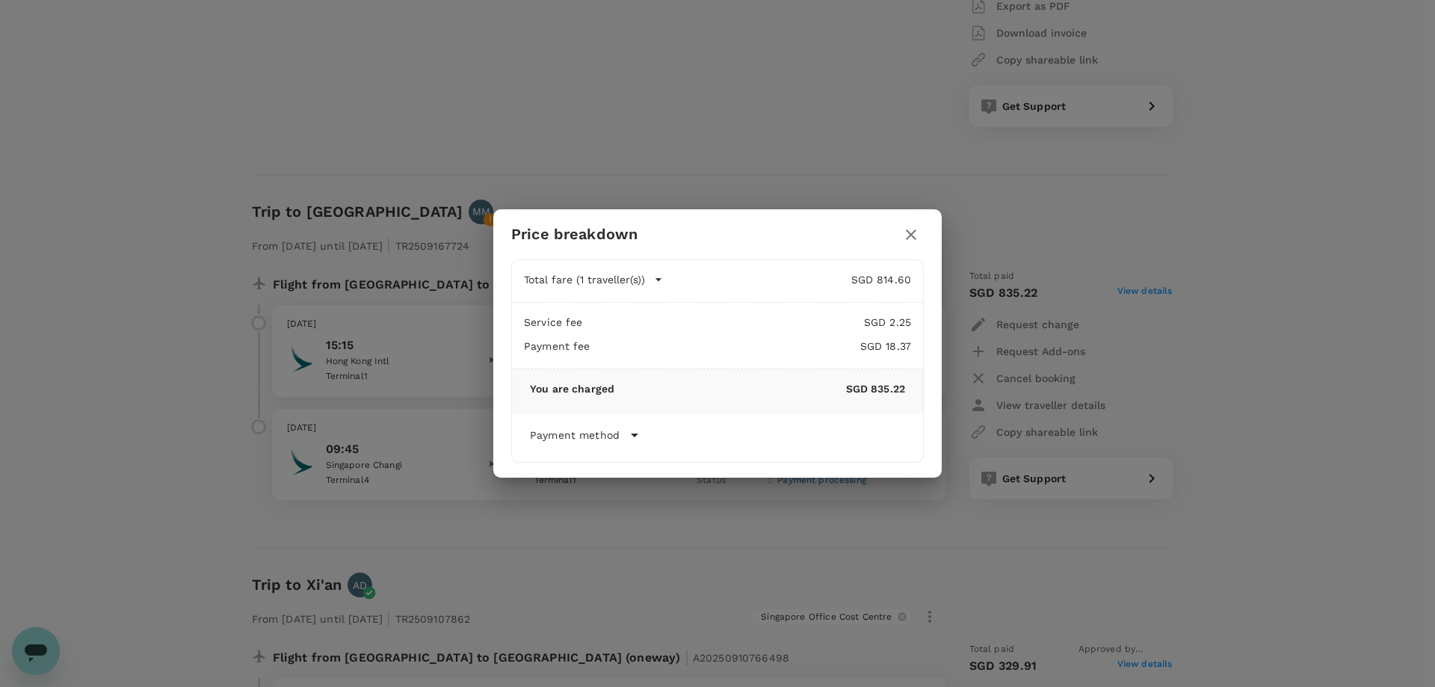
click at [908, 235] on icon "button" at bounding box center [911, 235] width 18 height 18
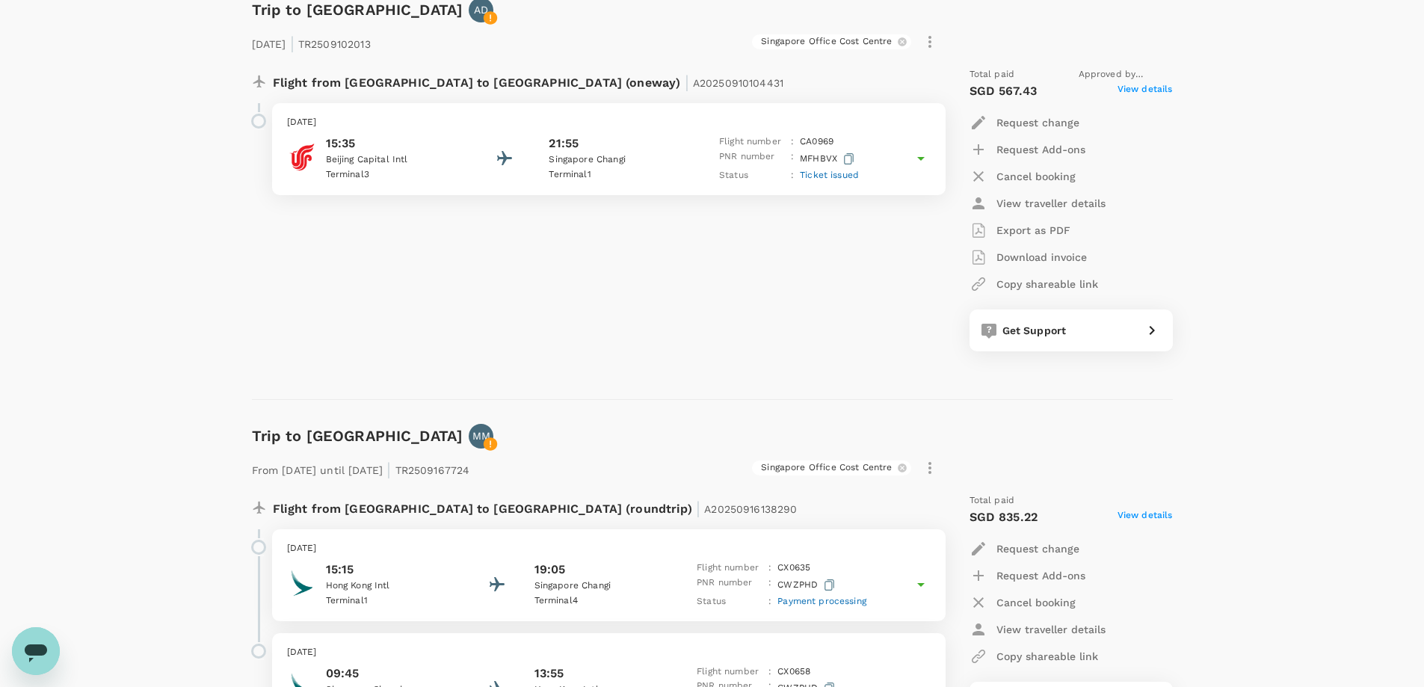
scroll to position [0, 0]
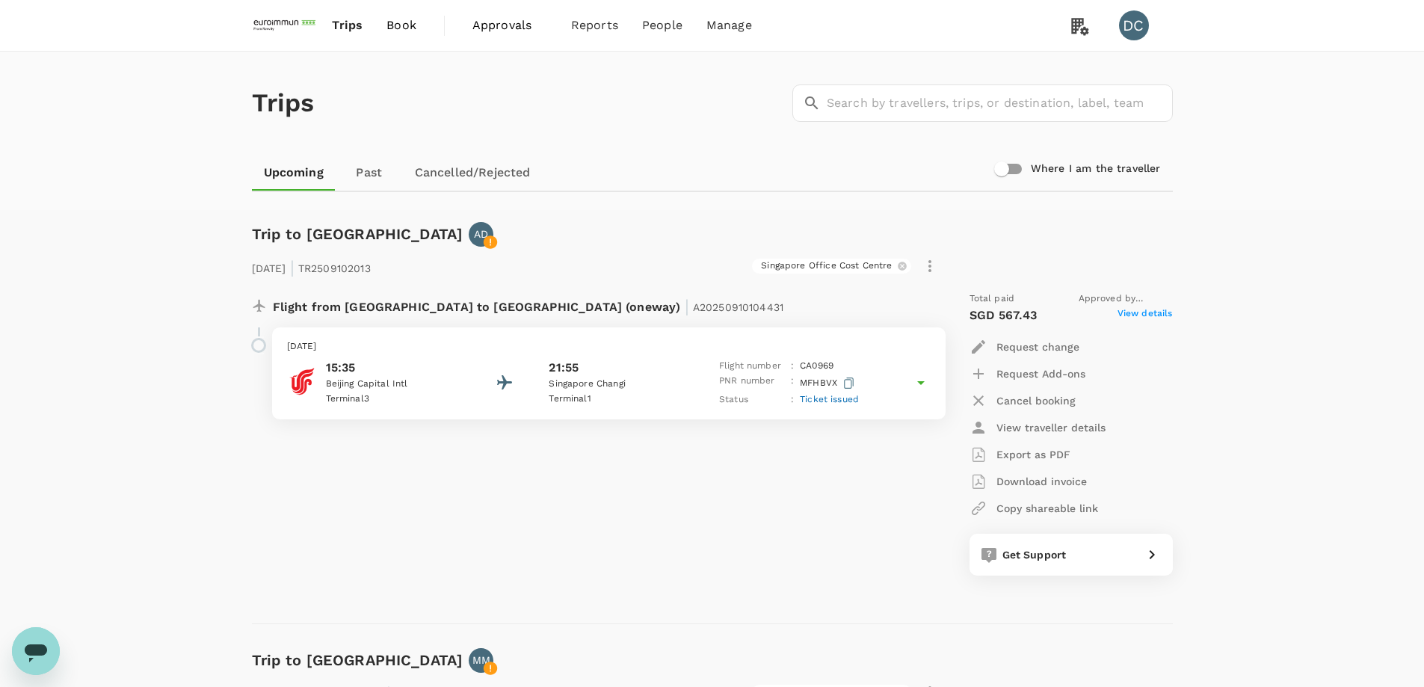
click at [395, 25] on span "Book" at bounding box center [401, 25] width 30 height 18
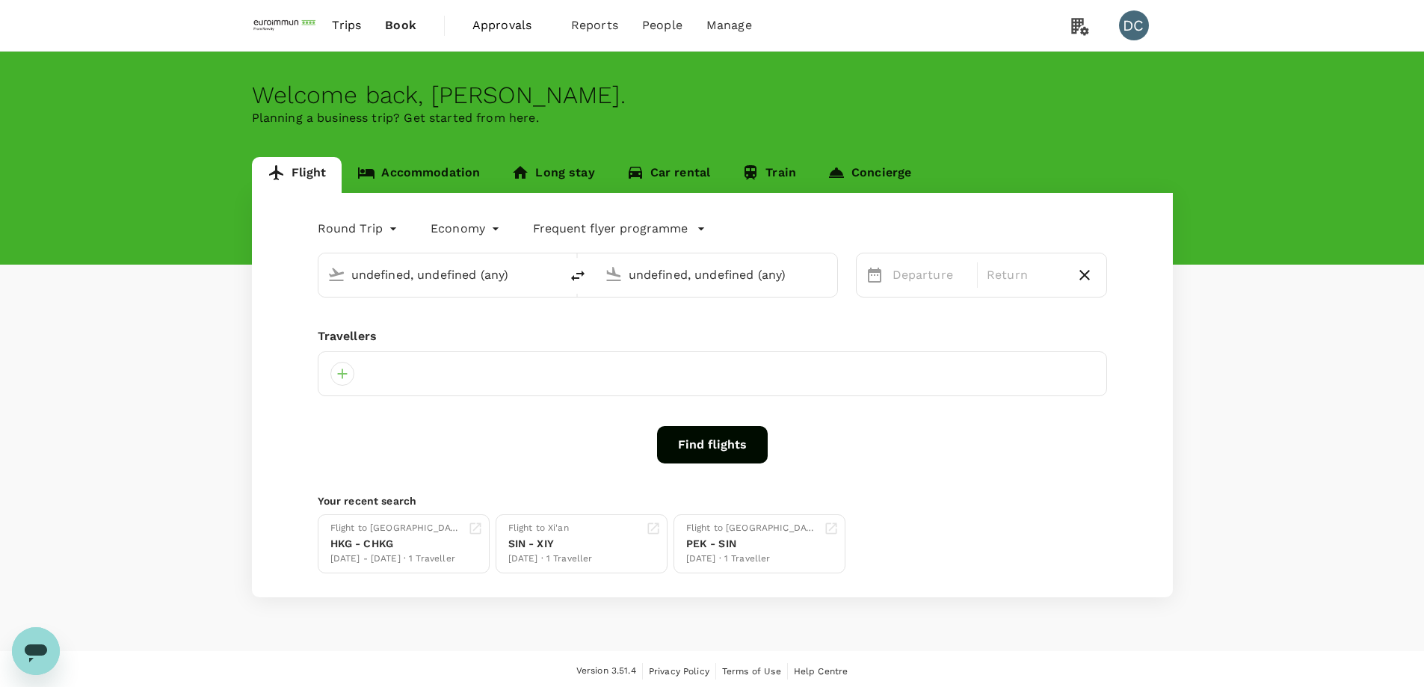
type input "[GEOGRAPHIC_DATA], [GEOGRAPHIC_DATA] (any)"
type input "Singapore Changi (SIN)"
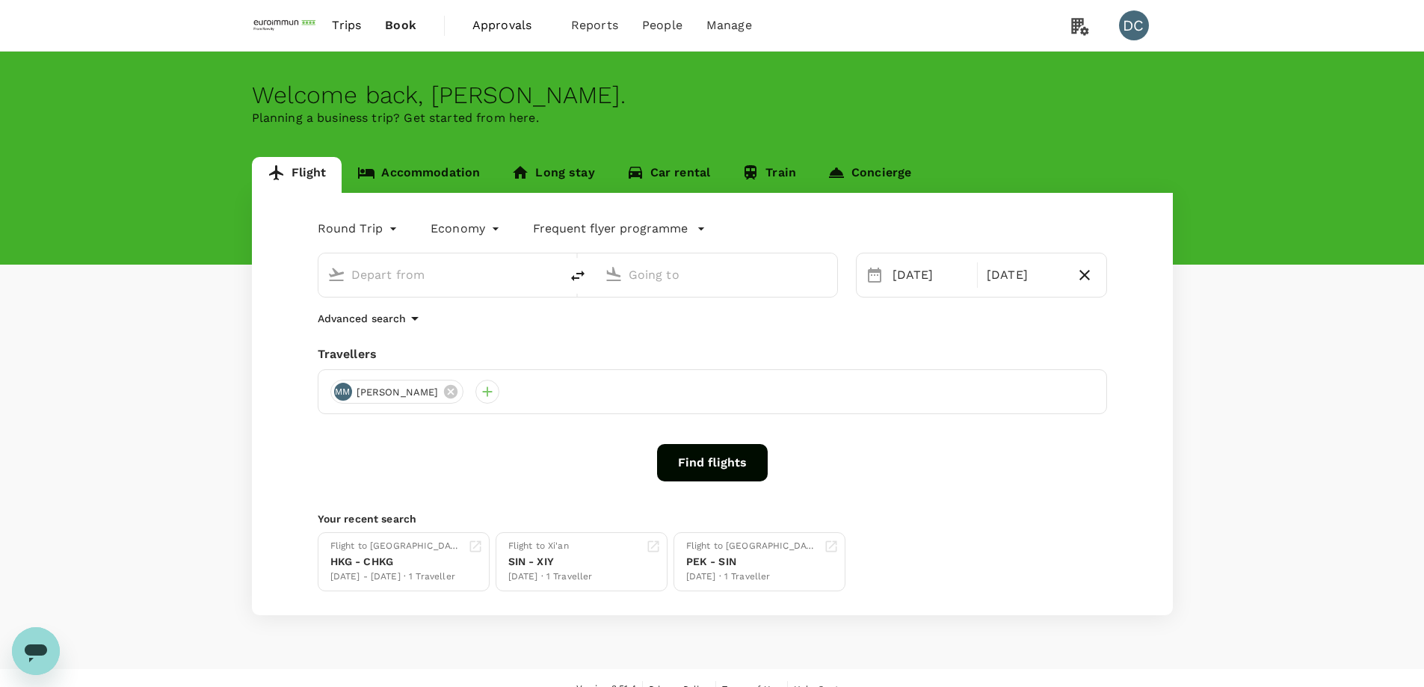
type input "[GEOGRAPHIC_DATA], [GEOGRAPHIC_DATA] (any)"
type input "Singapore Changi (SIN)"
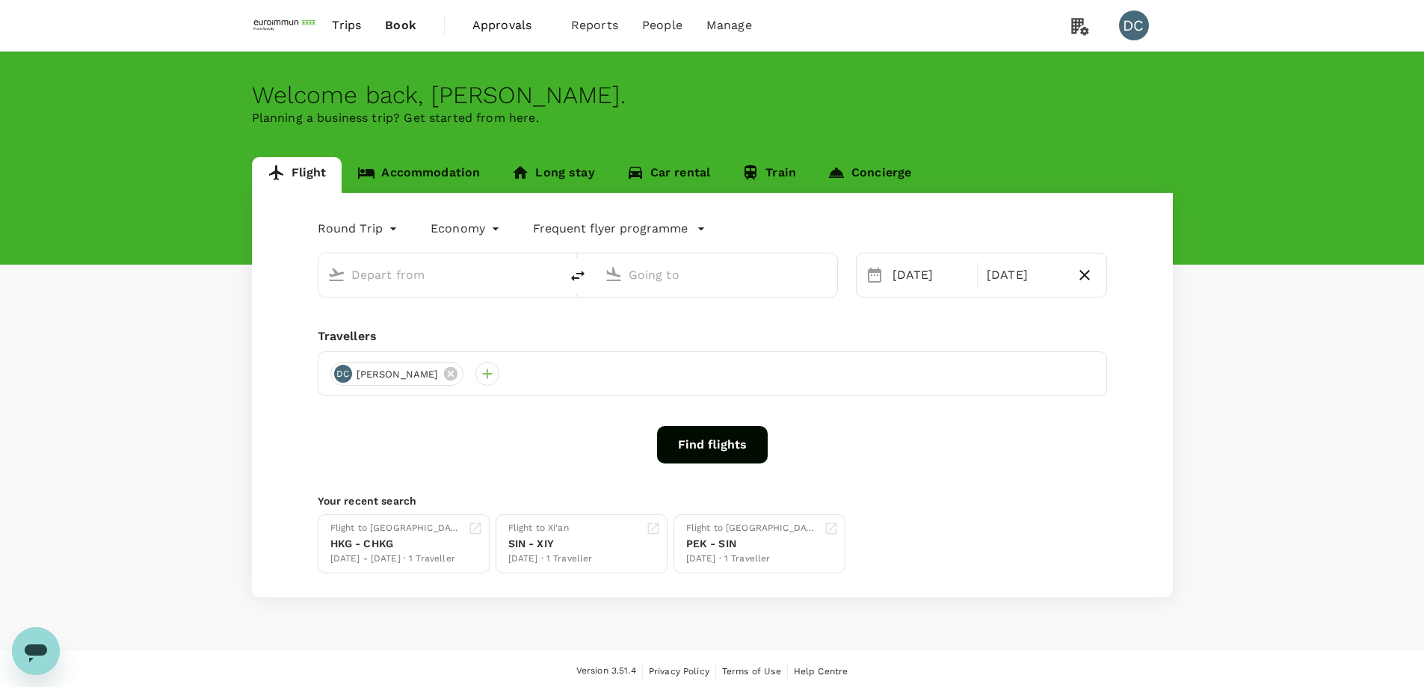
type input "[GEOGRAPHIC_DATA], [GEOGRAPHIC_DATA] (any)"
type input "Singapore Changi (SIN)"
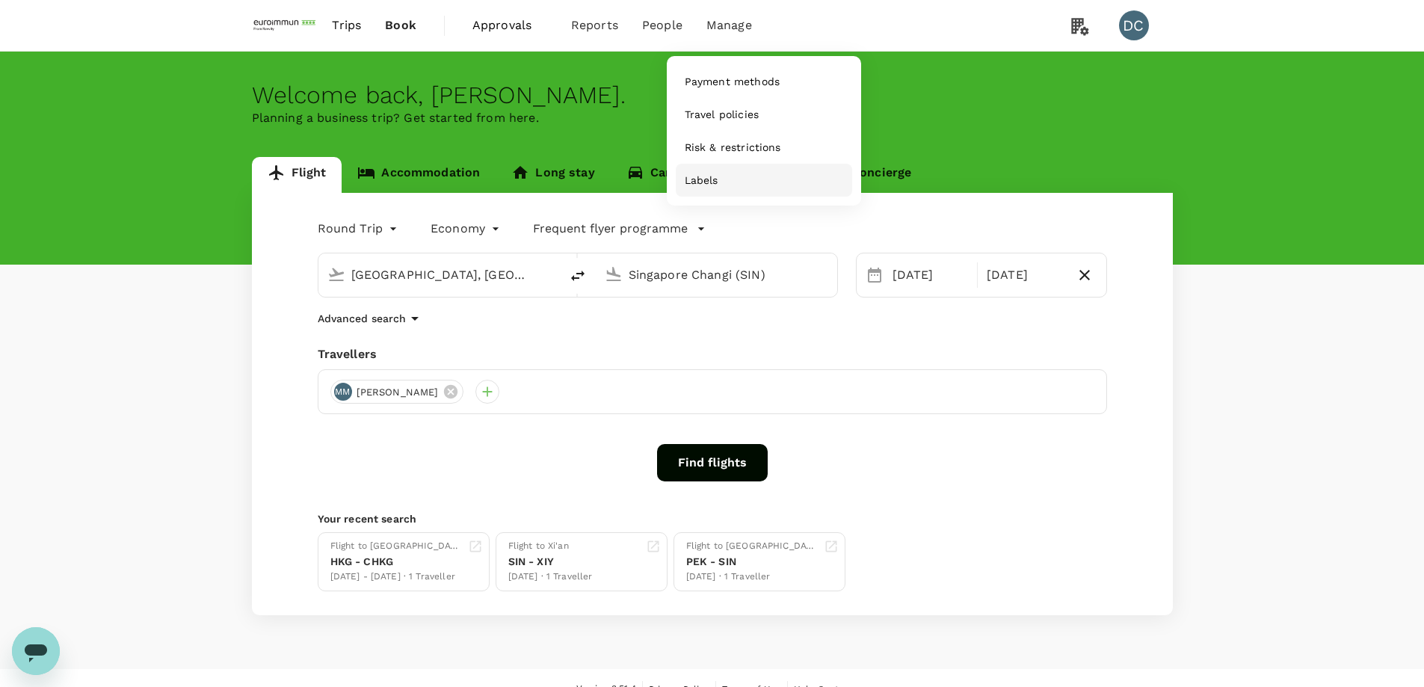
click at [697, 185] on span "Labels" at bounding box center [702, 180] width 34 height 15
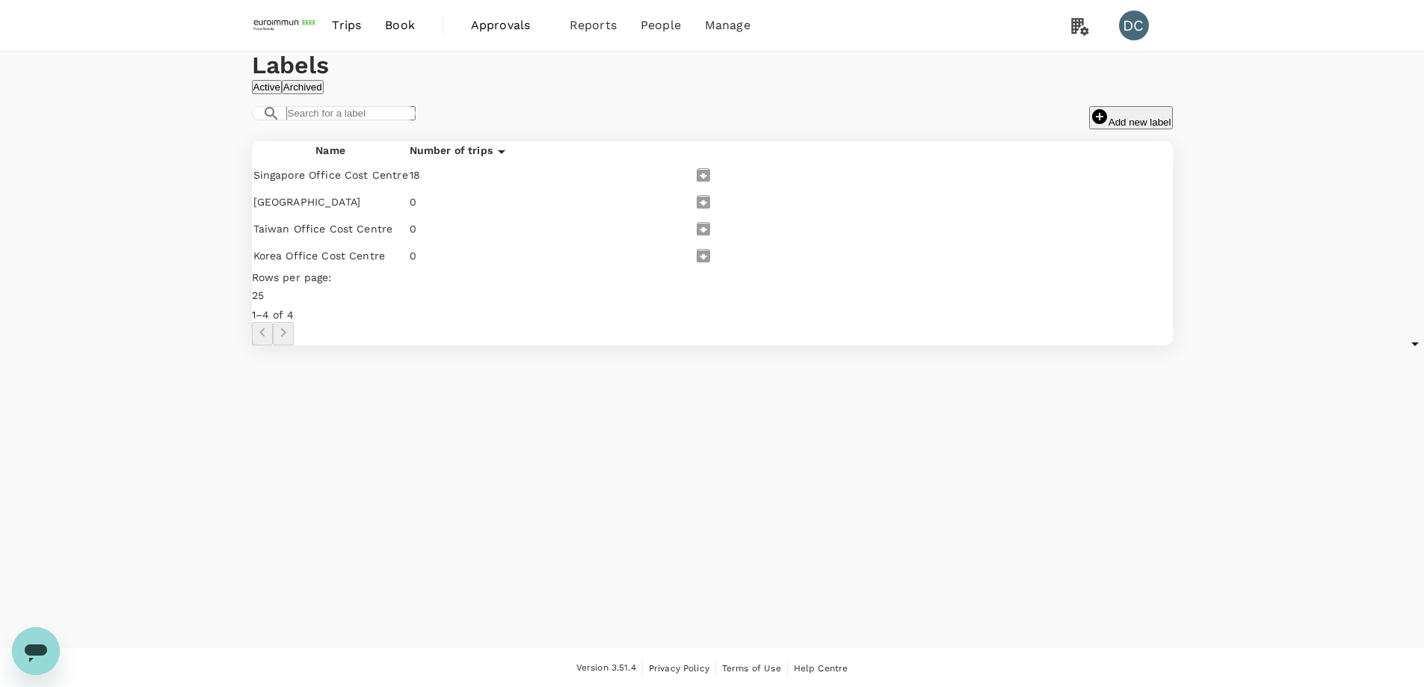
click at [499, 30] on span "Approvals" at bounding box center [508, 25] width 75 height 18
